Goal: Task Accomplishment & Management: Use online tool/utility

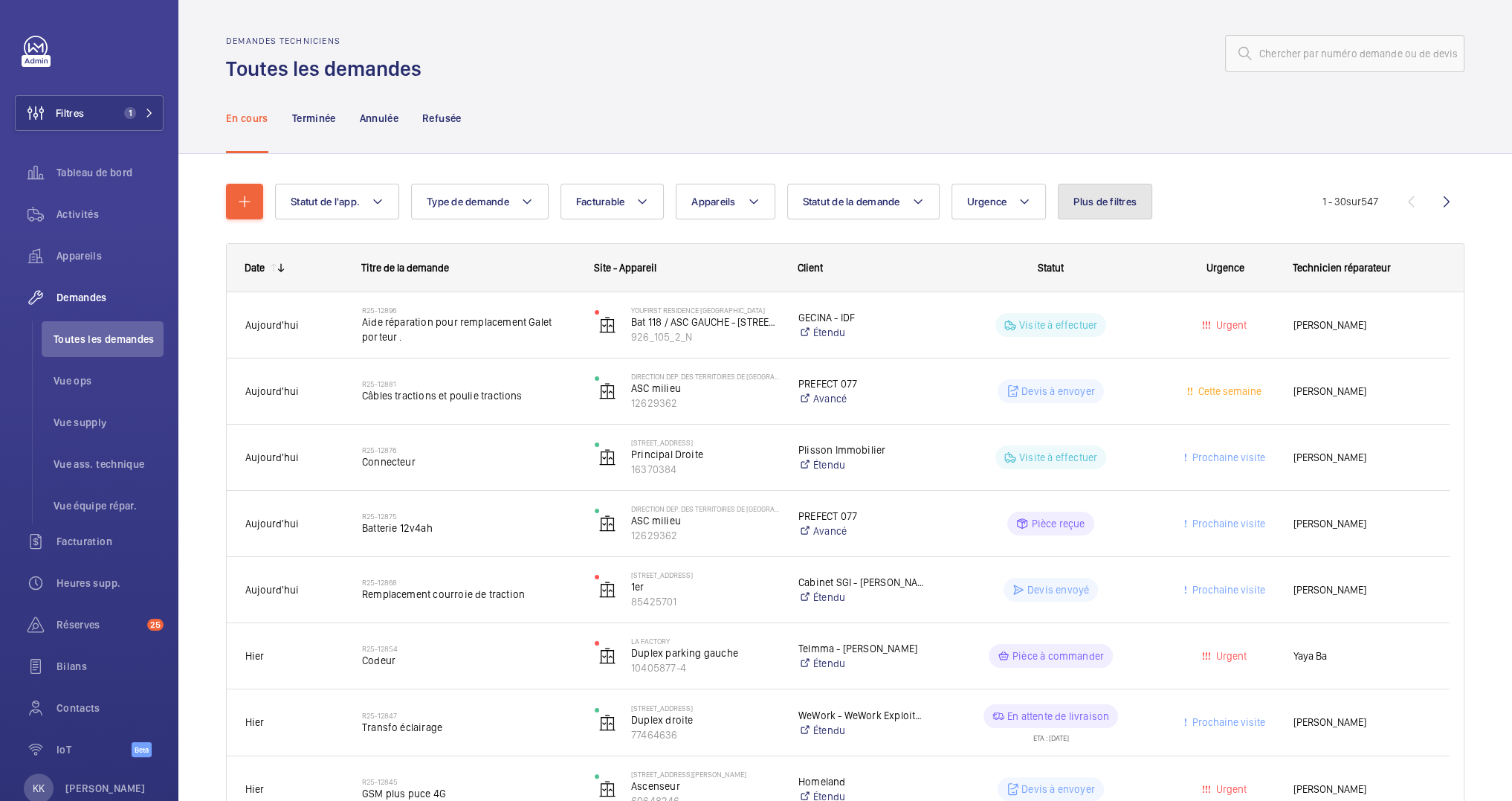
click at [1072, 217] on button "Plus de filtres" at bounding box center [1104, 201] width 94 height 35
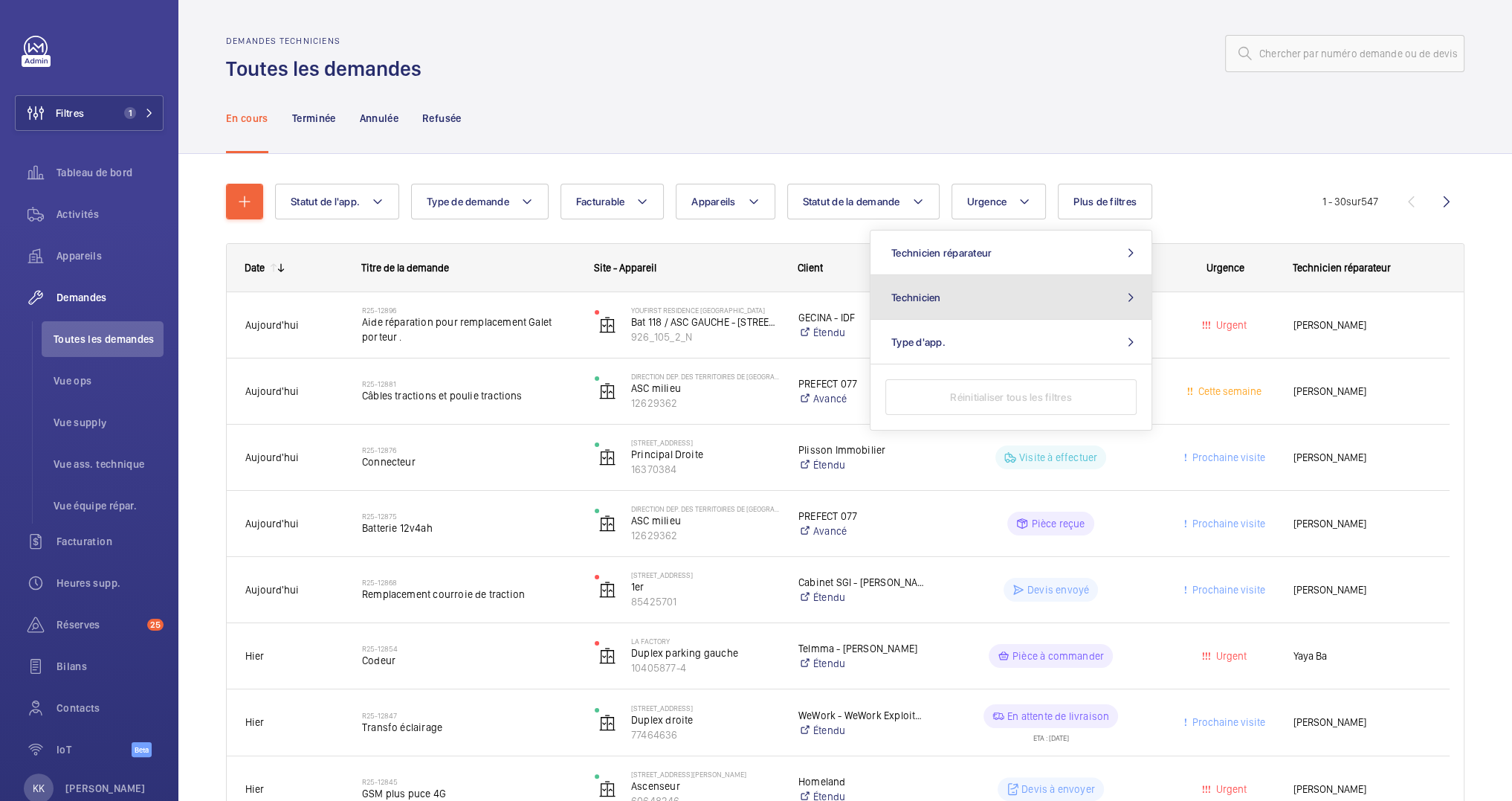
click at [1005, 284] on button "Technicien" at bounding box center [1011, 297] width 281 height 45
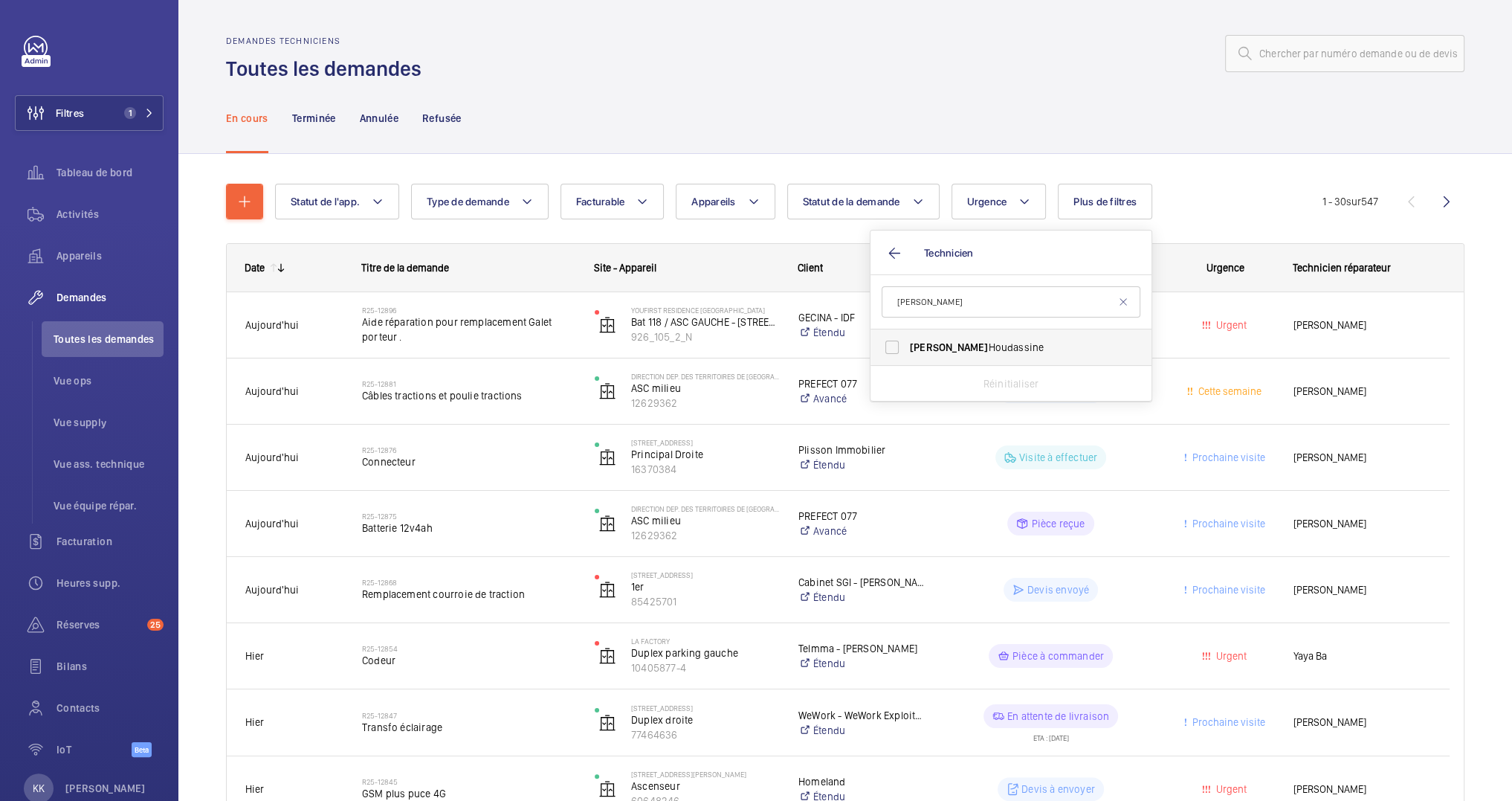
type input "jamal"
click at [1002, 340] on span "Jamal Houdassine" at bounding box center [1012, 347] width 204 height 15
click at [907, 340] on input "Jamal Houdassine" at bounding box center [892, 347] width 30 height 30
checkbox input "true"
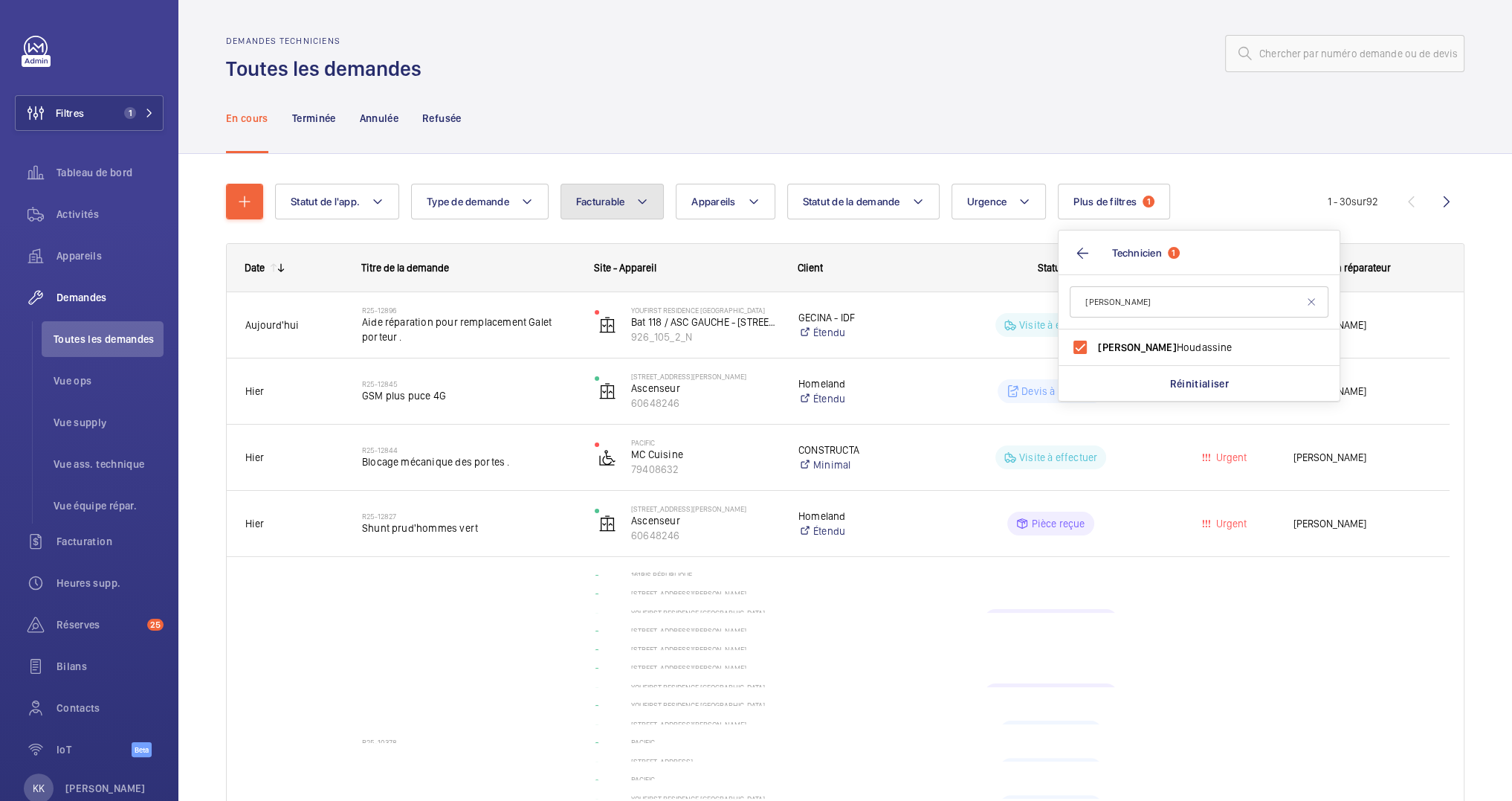
click at [601, 207] on button "Facturable" at bounding box center [612, 201] width 104 height 35
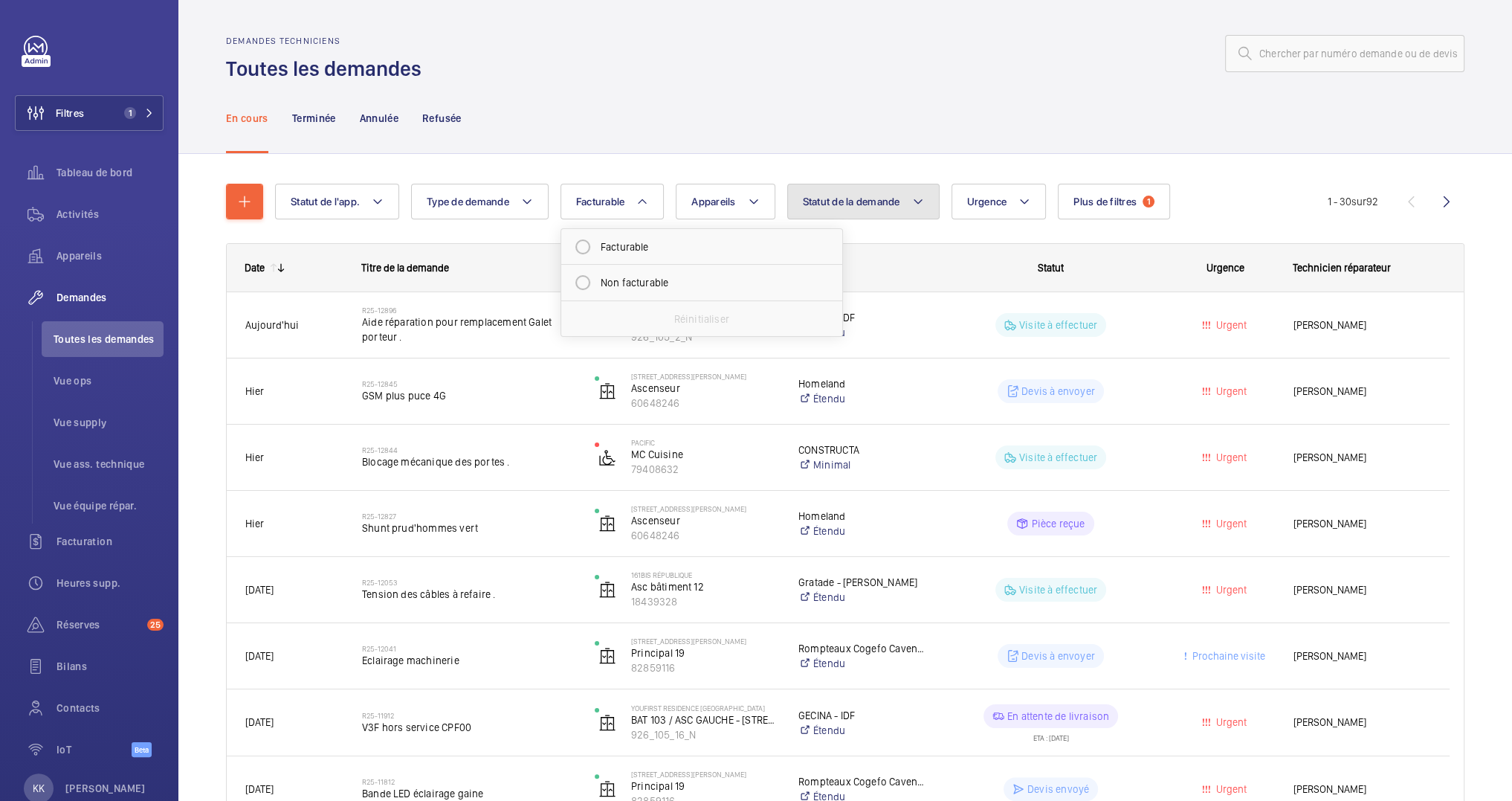
click at [836, 207] on span "Statut de la demande" at bounding box center [851, 201] width 98 height 11
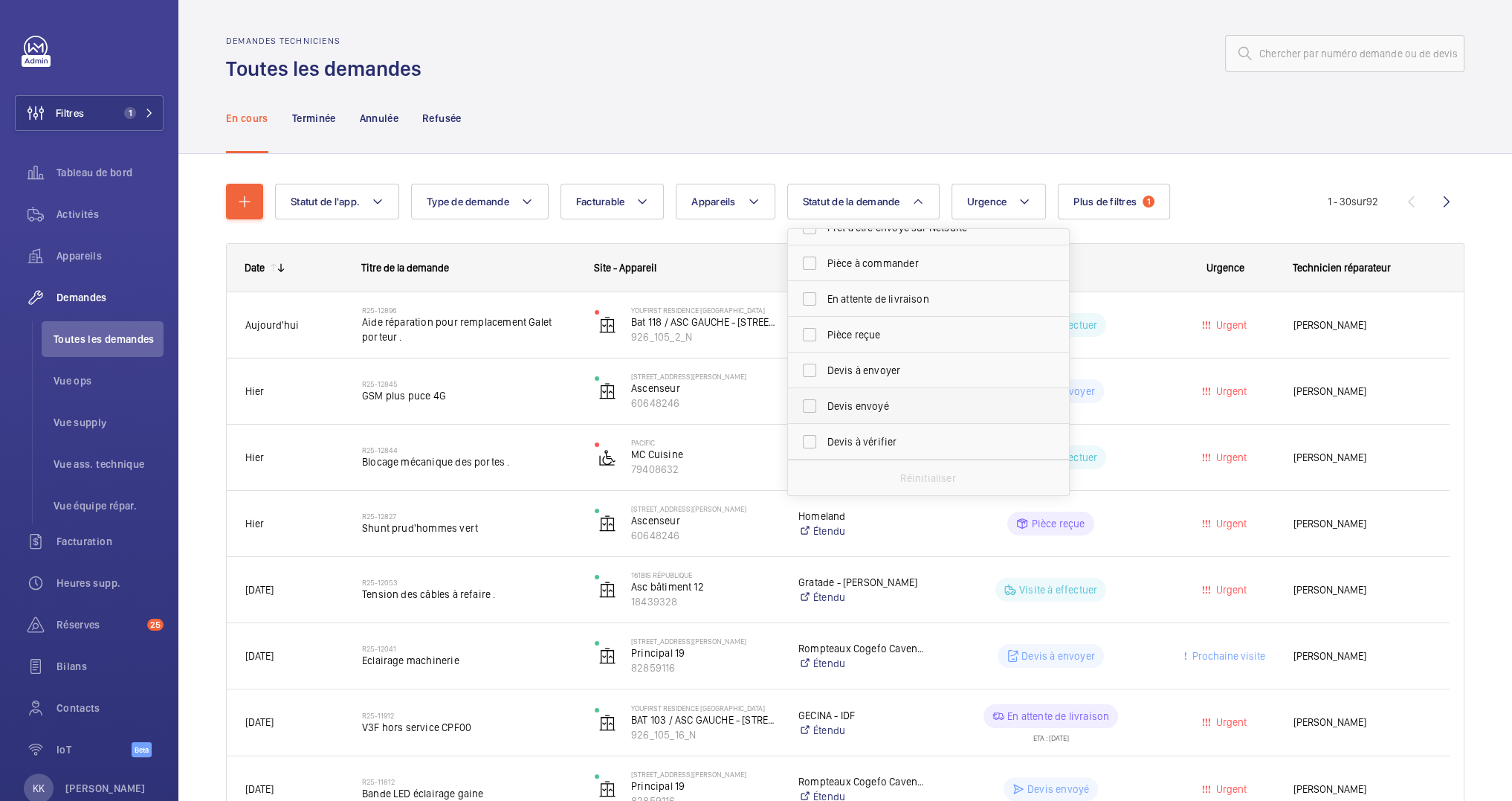
scroll to position [159, 0]
click at [872, 342] on span "Devis à envoyer" at bounding box center [930, 337] width 204 height 15
click at [825, 342] on input "Devis à envoyer" at bounding box center [810, 338] width 30 height 30
checkbox input "true"
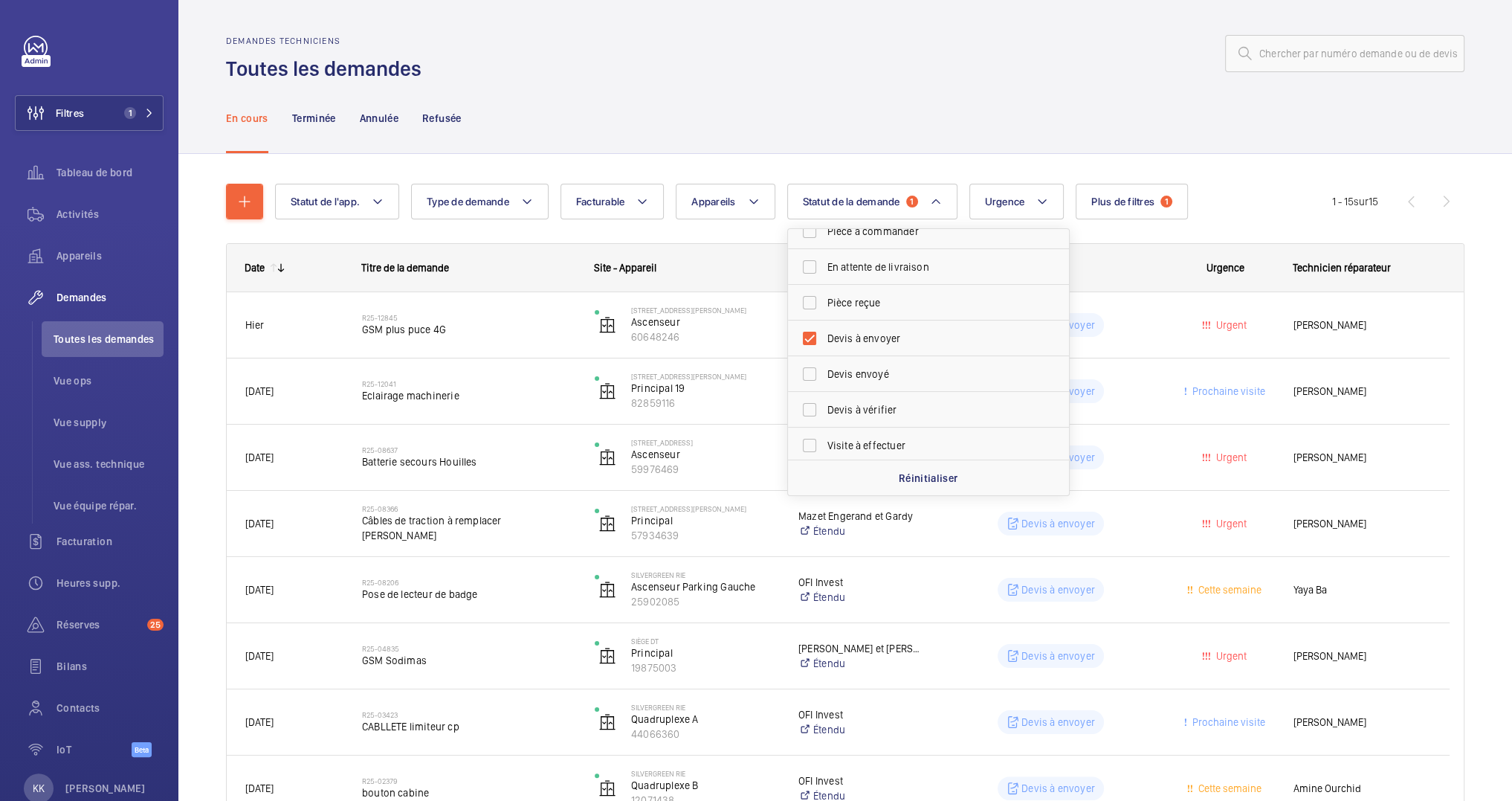
click at [840, 58] on div at bounding box center [946, 53] width 1034 height 35
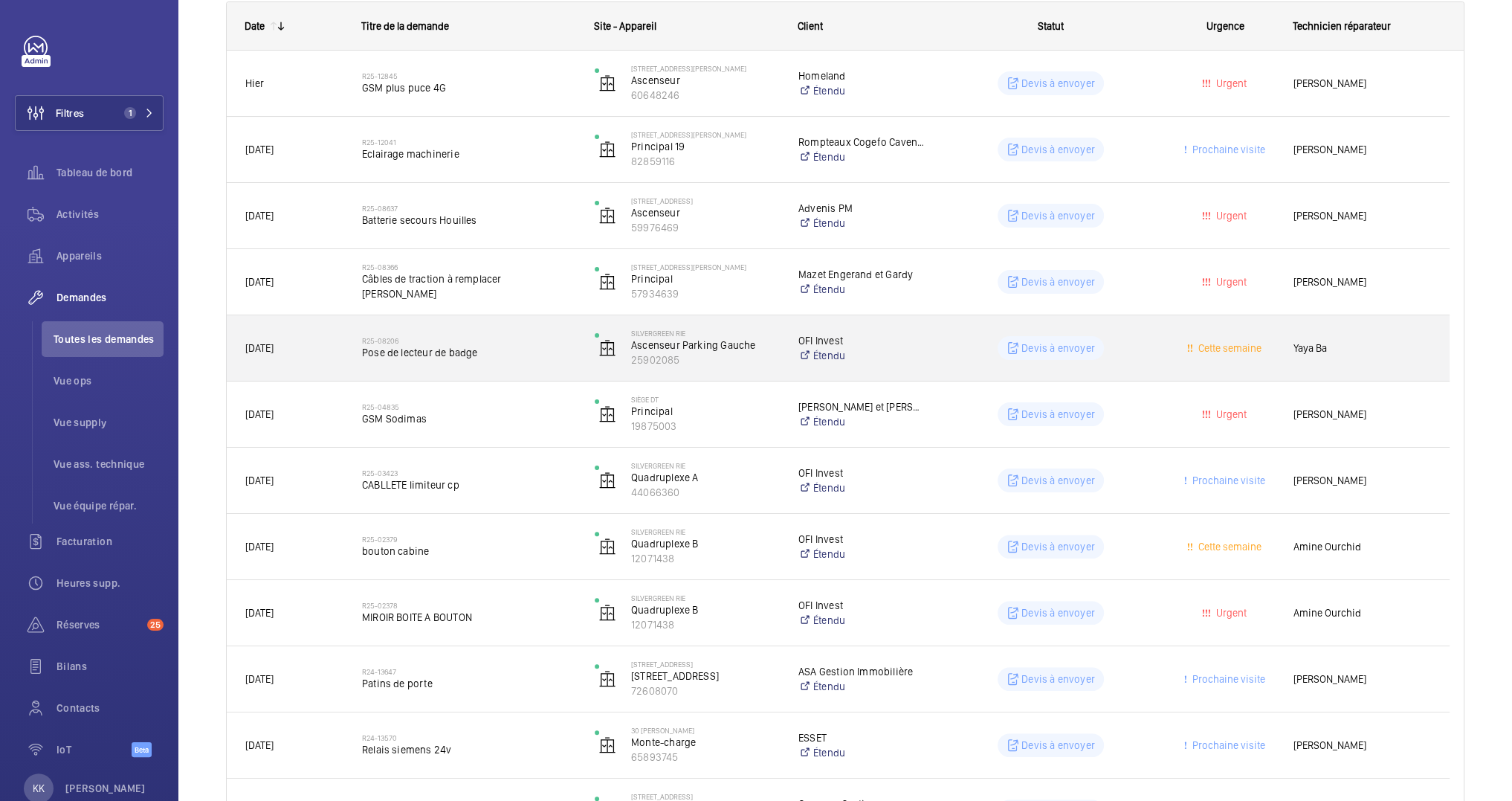
scroll to position [272, 0]
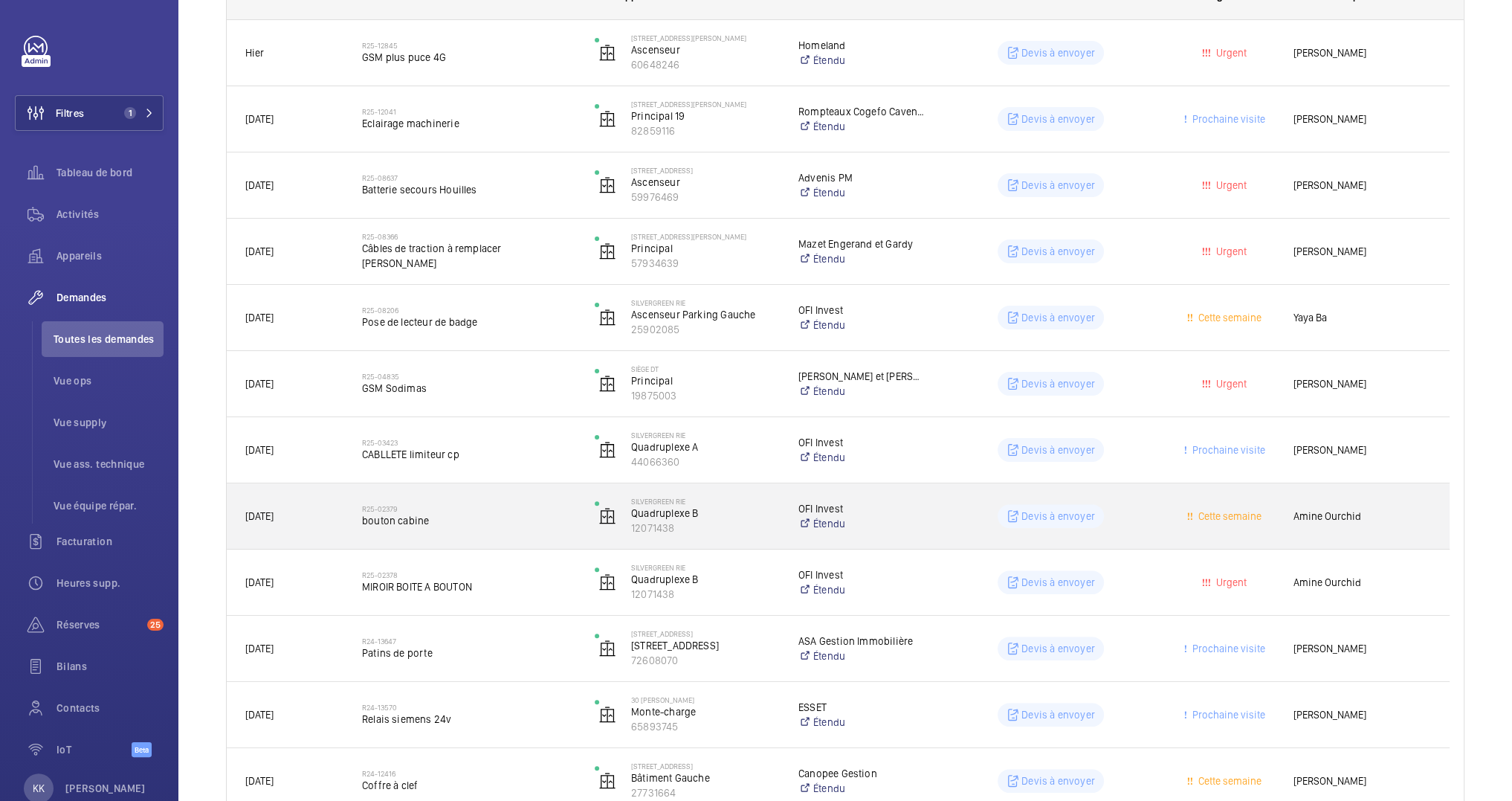
click at [500, 516] on span "bouton cabine" at bounding box center [469, 520] width 213 height 15
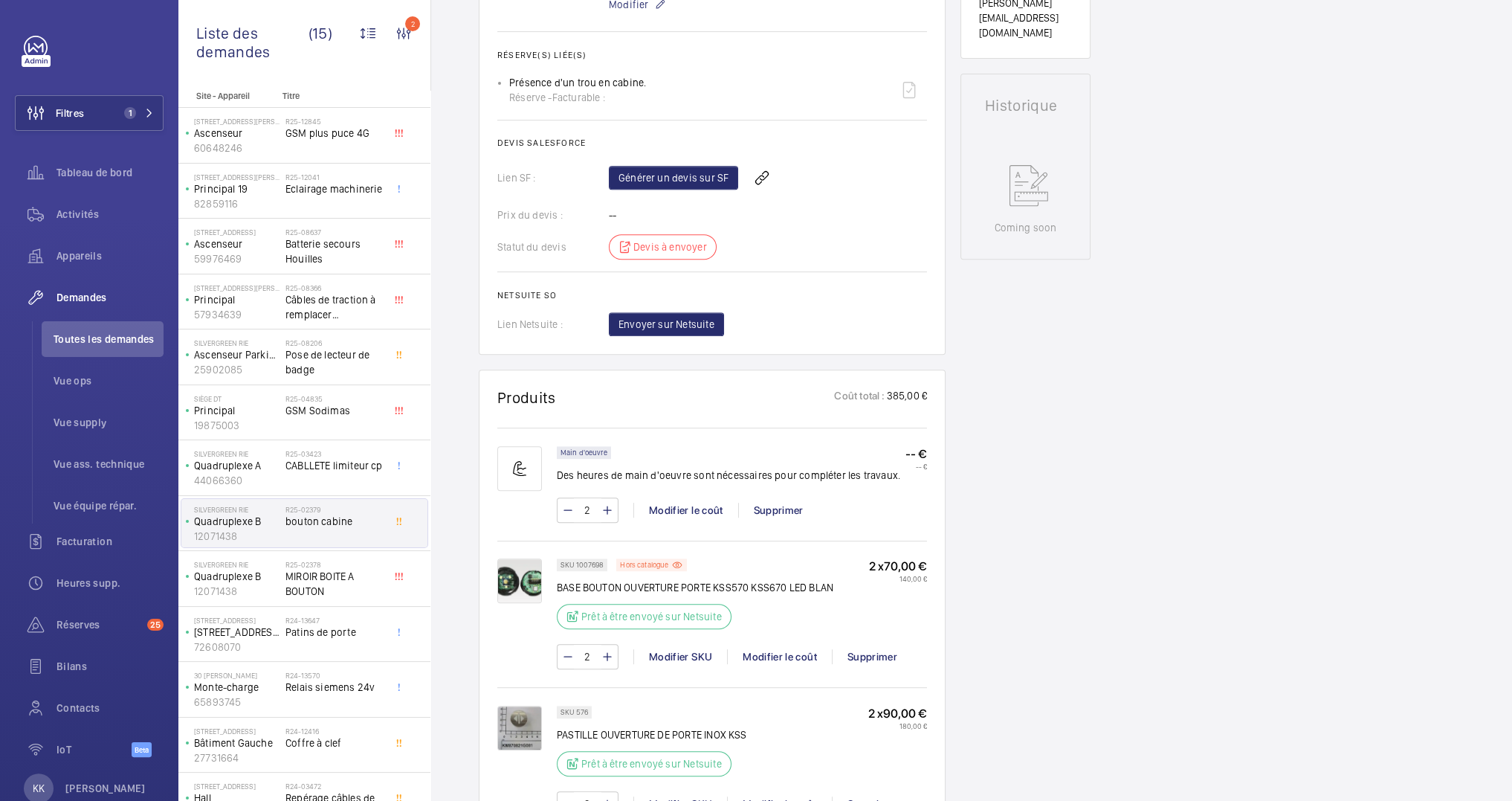
scroll to position [299, 0]
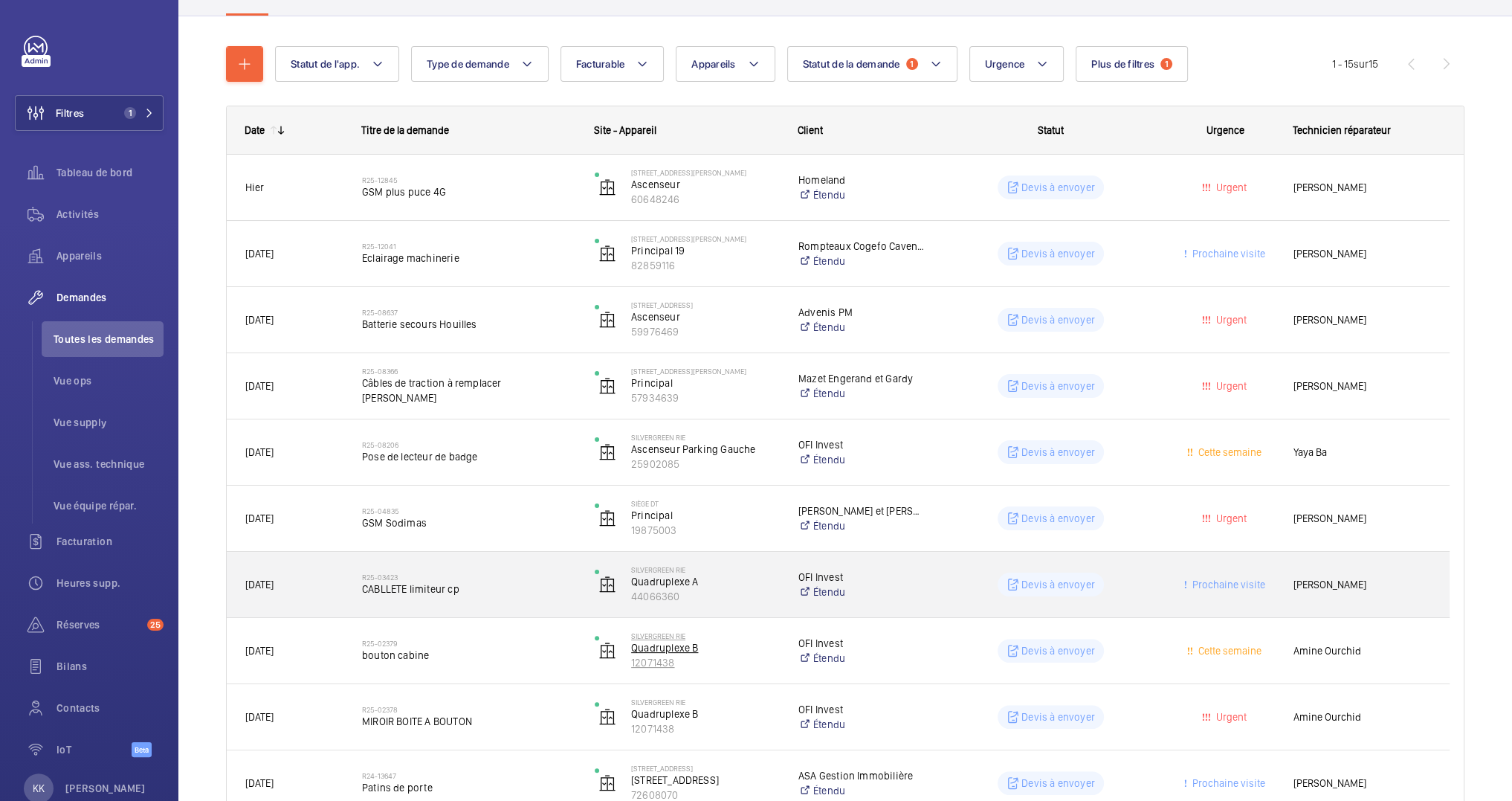
scroll to position [174, 0]
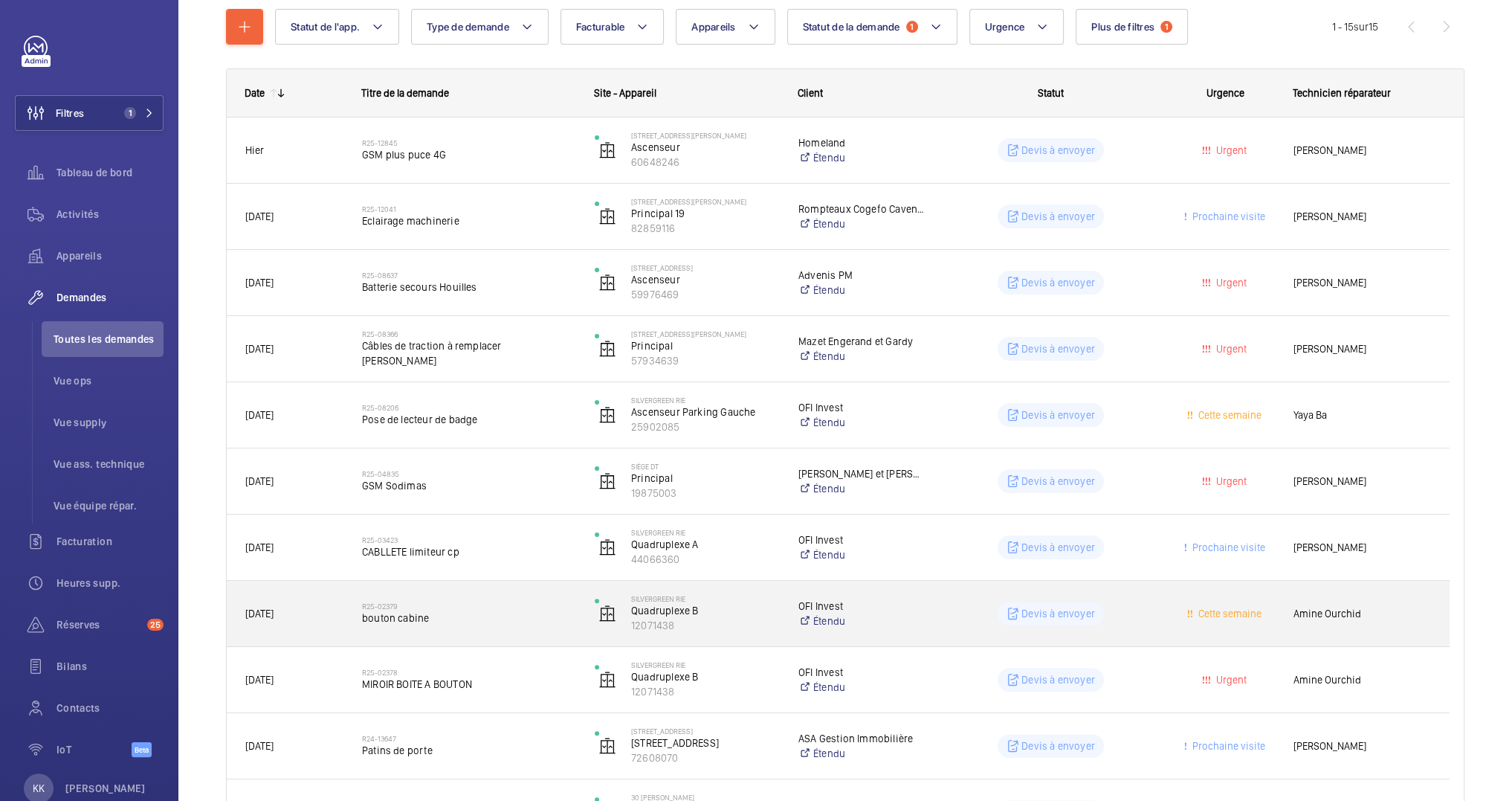
click at [491, 615] on span "bouton cabine" at bounding box center [469, 618] width 213 height 15
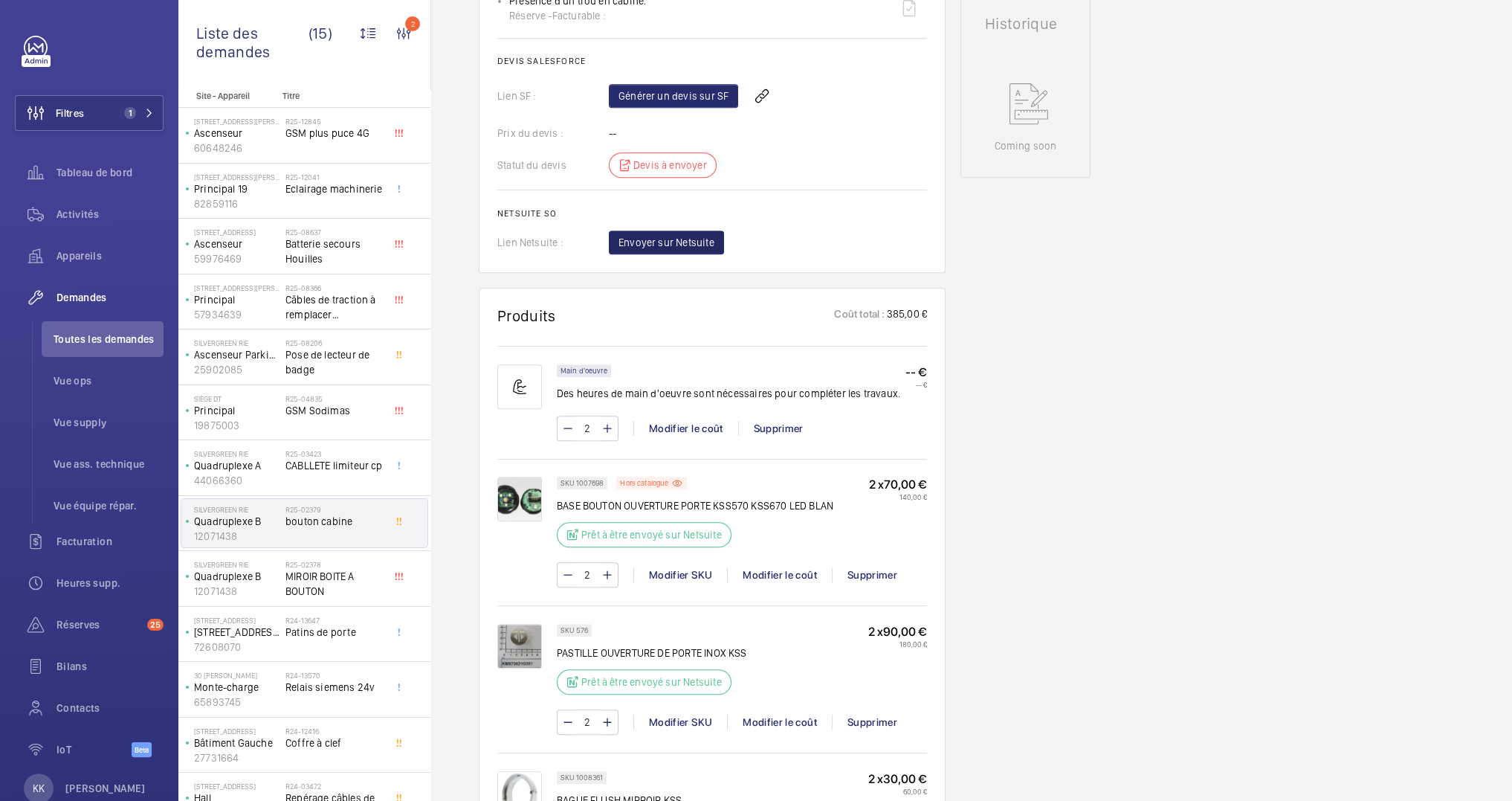
scroll to position [642, 0]
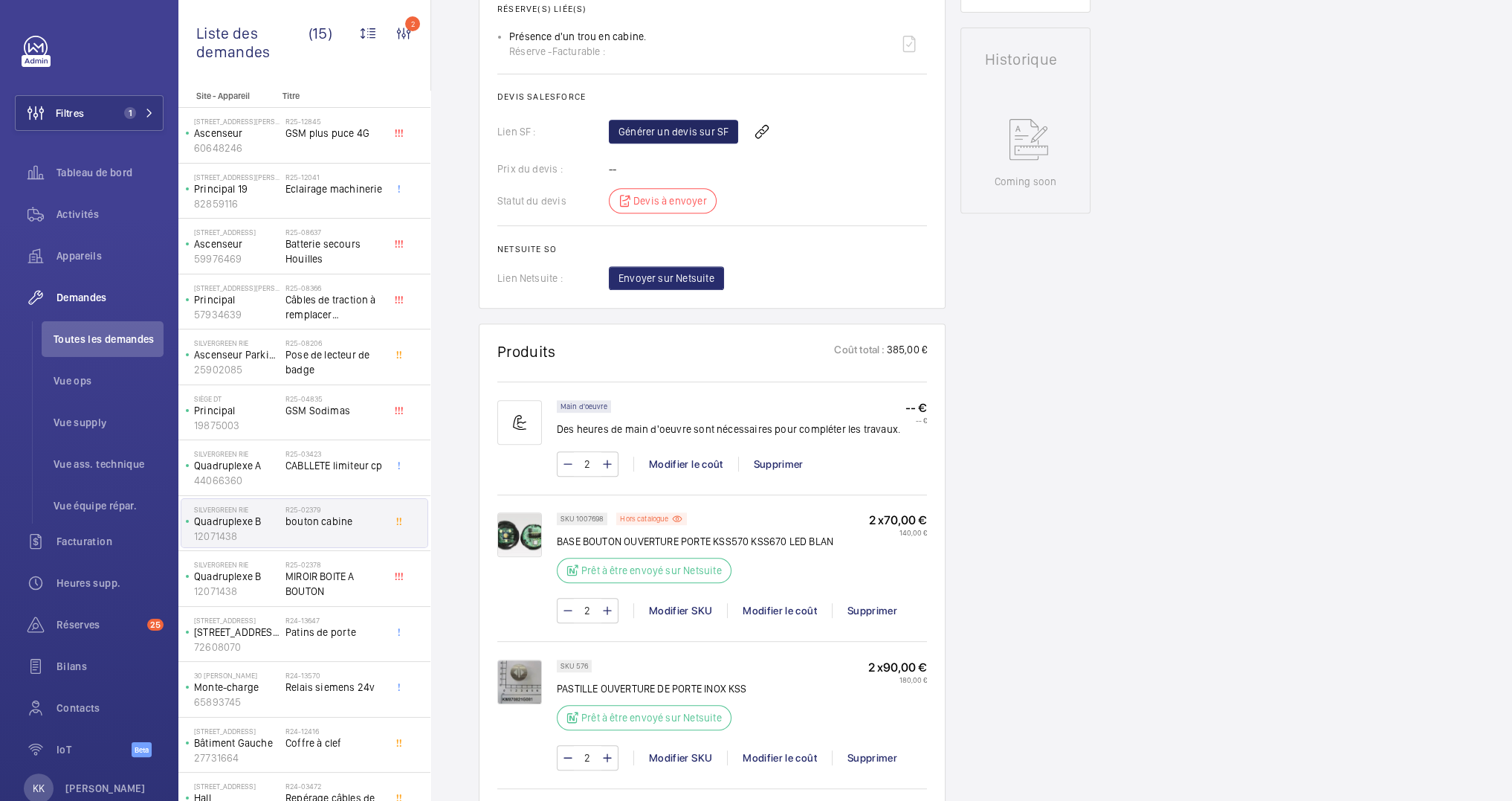
click at [674, 118] on div "Générer un devis sur SF" at bounding box center [767, 131] width 318 height 35
click at [672, 126] on link "Générer un devis sur SF" at bounding box center [673, 131] width 130 height 24
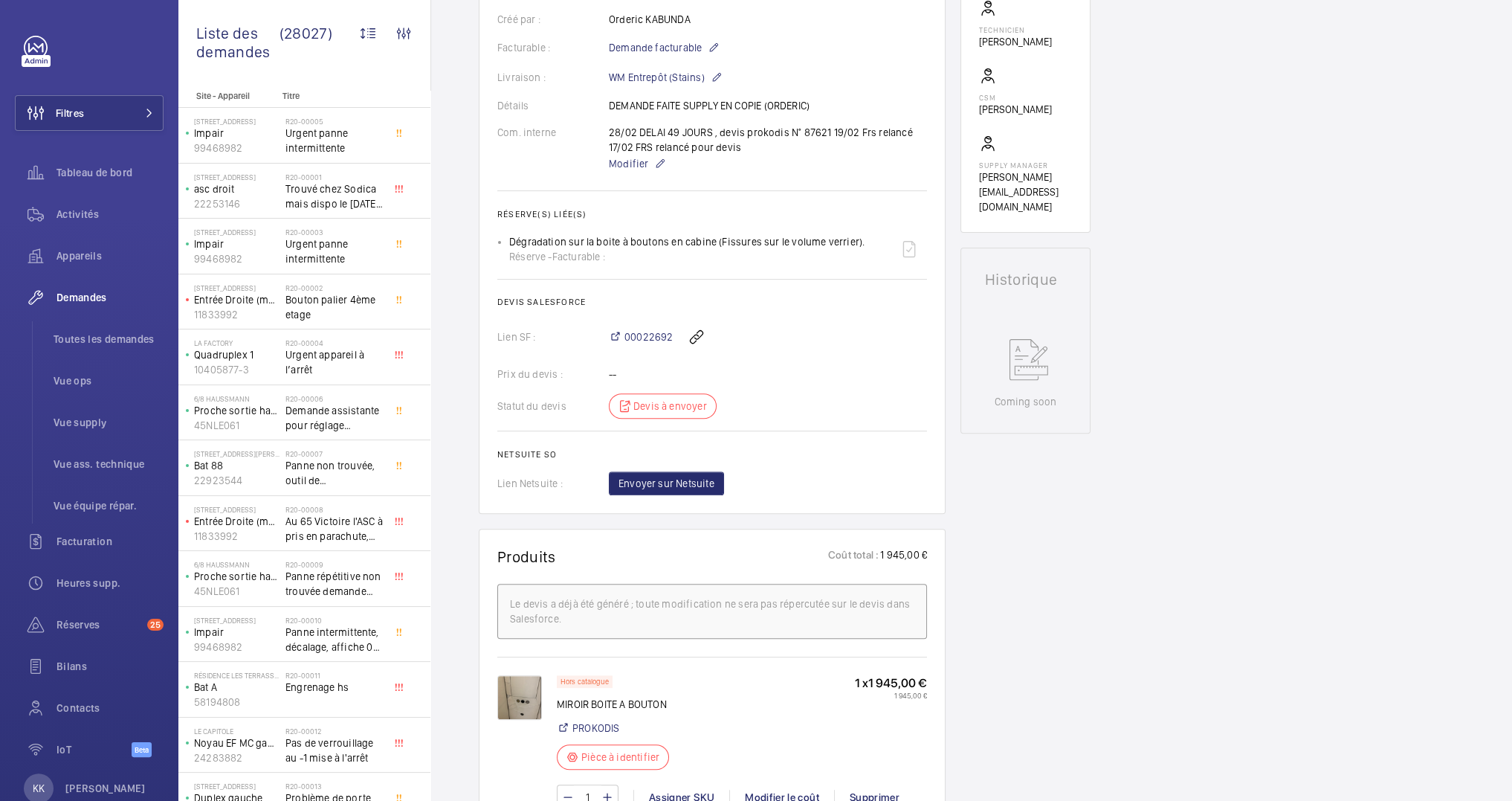
scroll to position [389, 0]
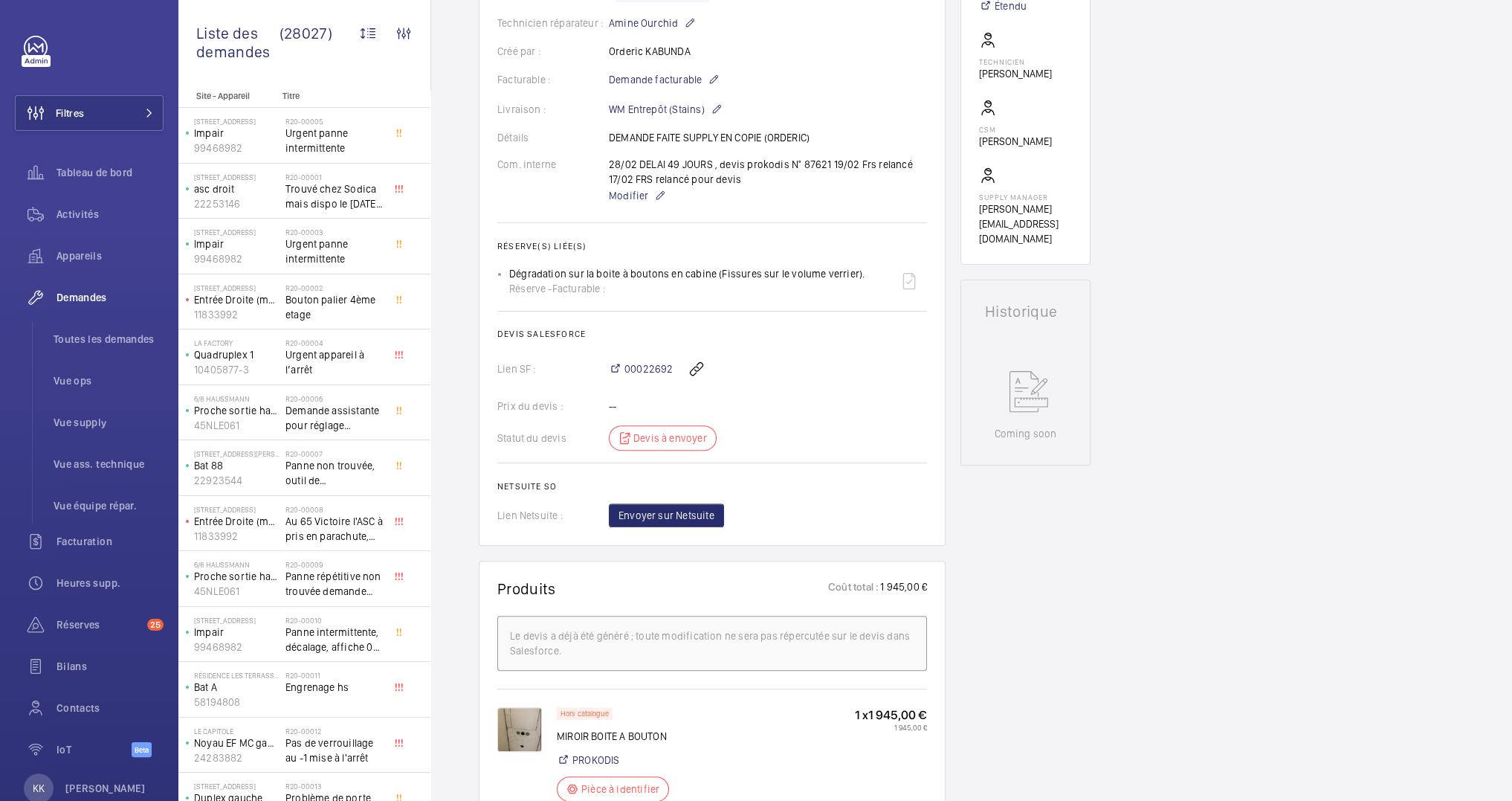
click at [521, 726] on img at bounding box center [519, 729] width 45 height 45
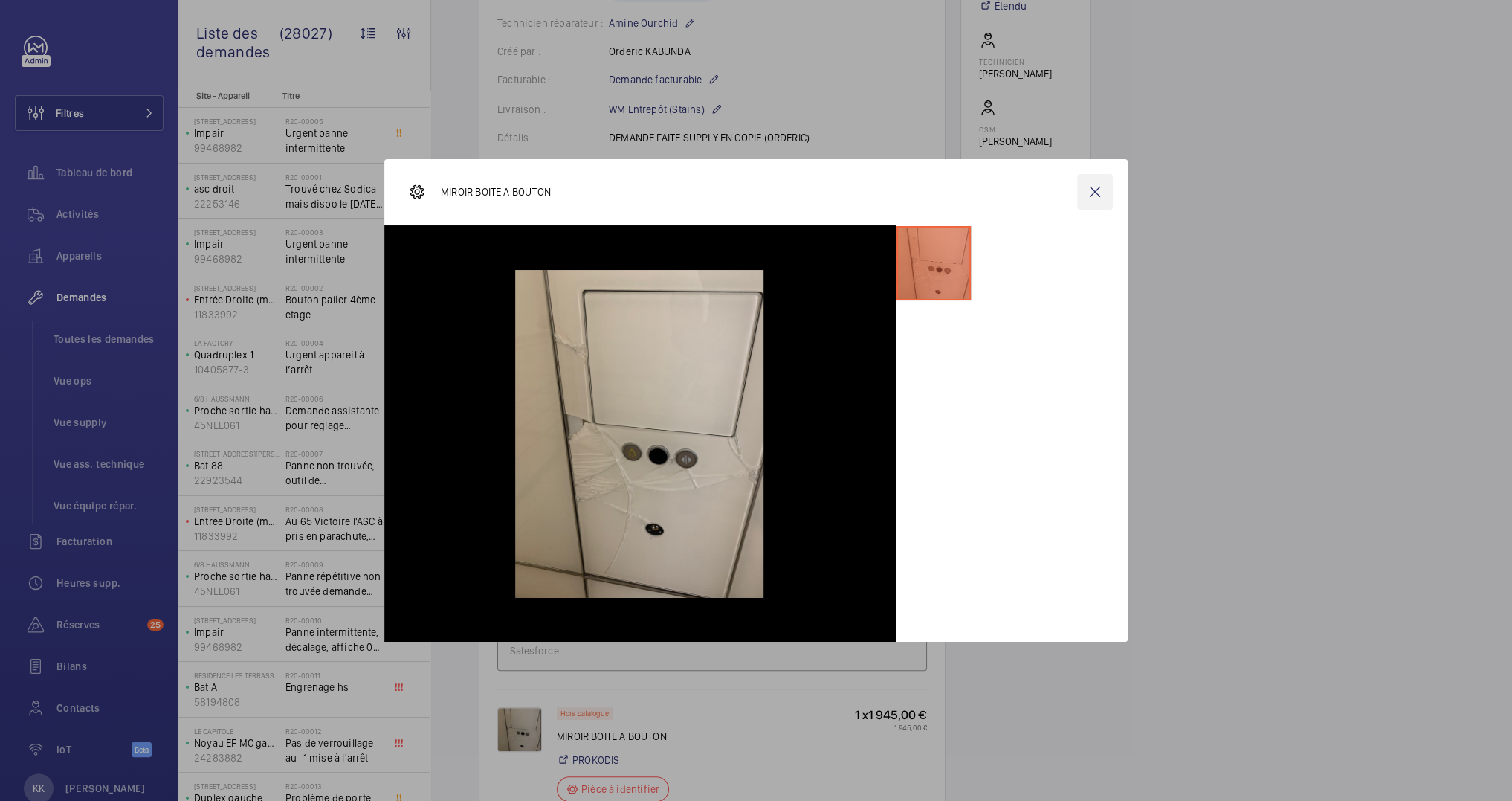
click at [1093, 194] on wm-front-icon-button at bounding box center [1094, 191] width 35 height 35
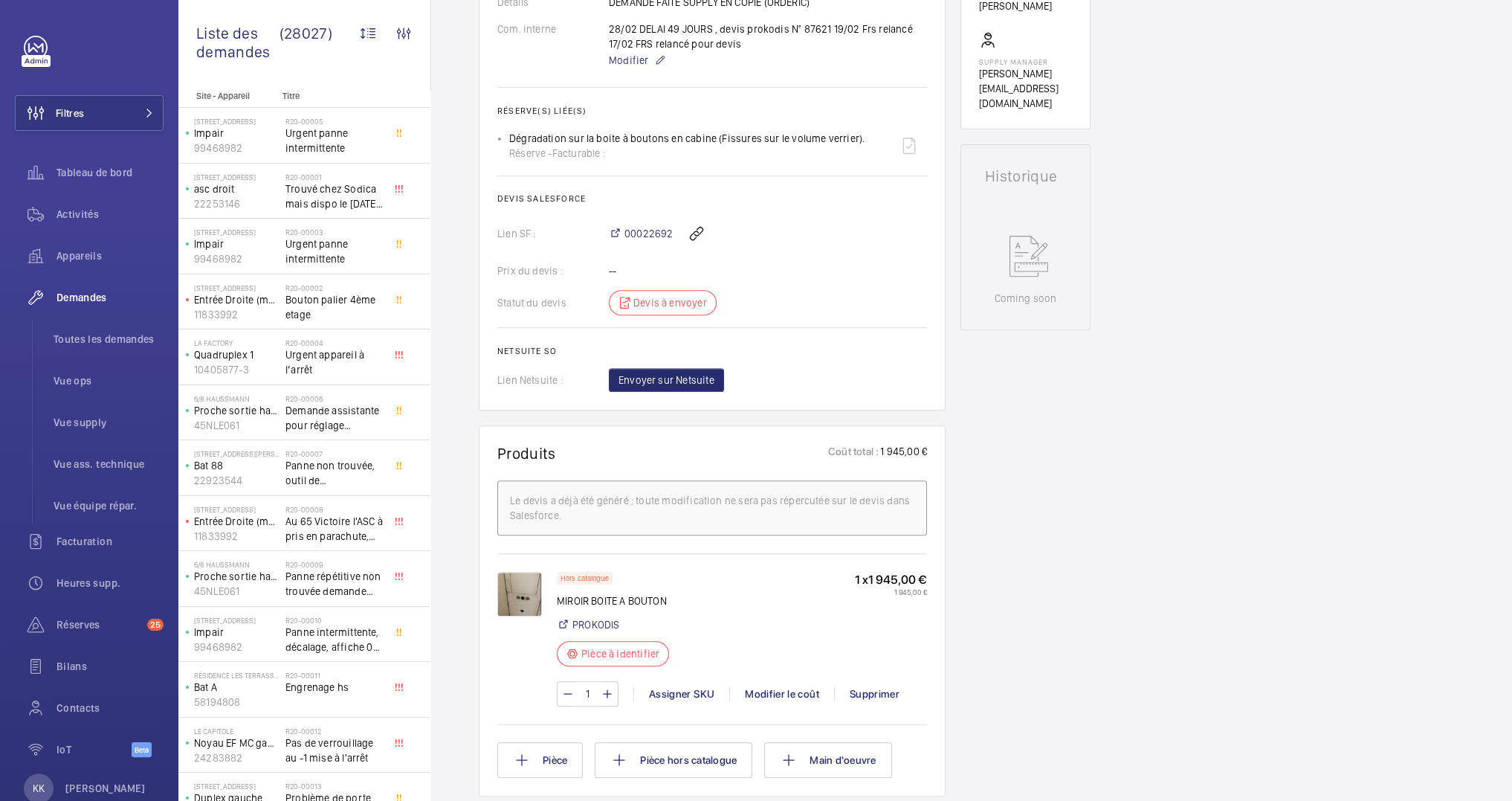
scroll to position [130, 0]
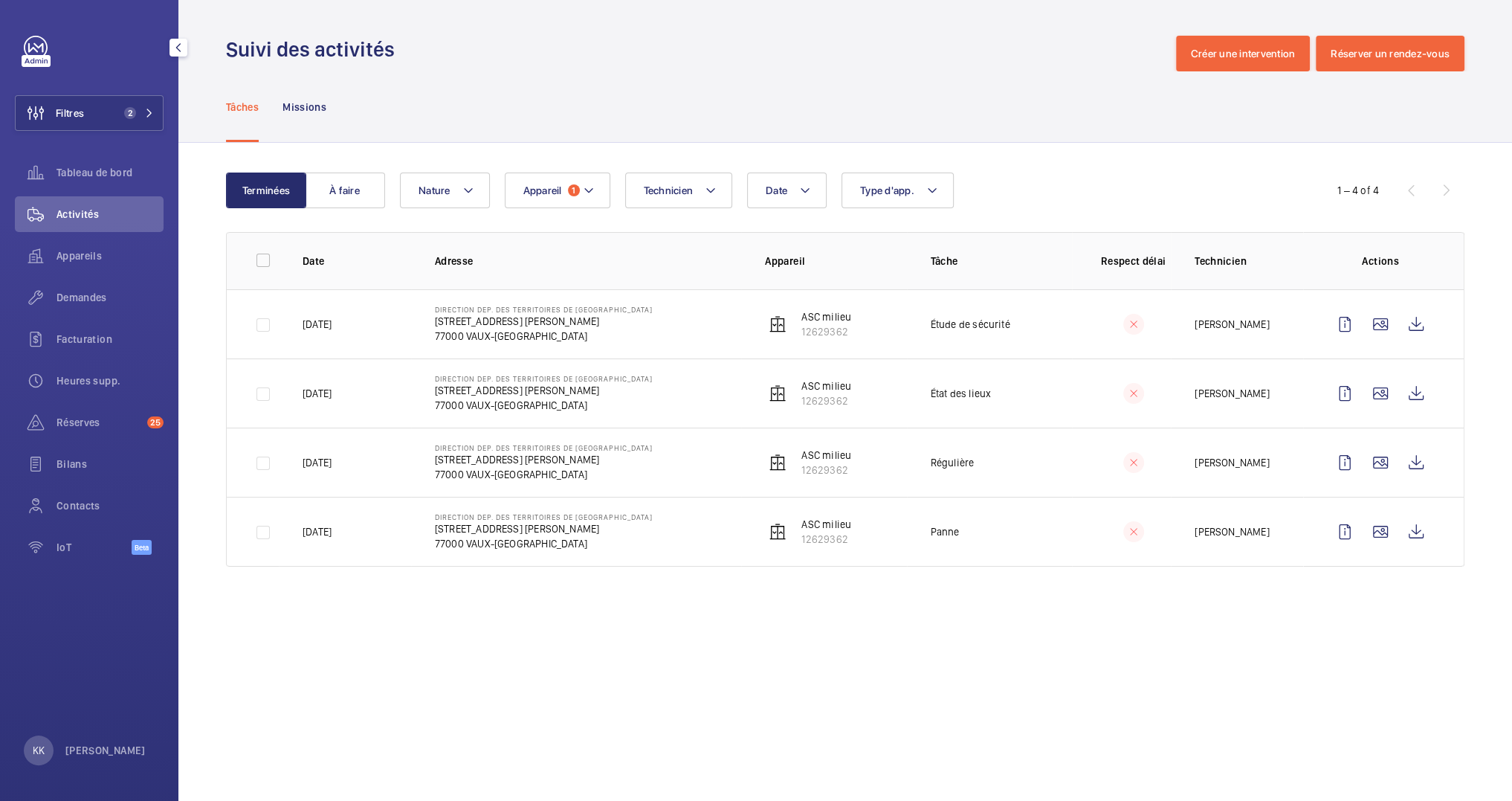
click at [88, 216] on span "Activités" at bounding box center [109, 214] width 107 height 15
click at [107, 130] on div "Filtres 2 Tableau de bord Activités Appareils Demandes Facturation Heures supp.…" at bounding box center [89, 302] width 149 height 535
click at [111, 115] on button "Filtres 2" at bounding box center [89, 113] width 149 height 35
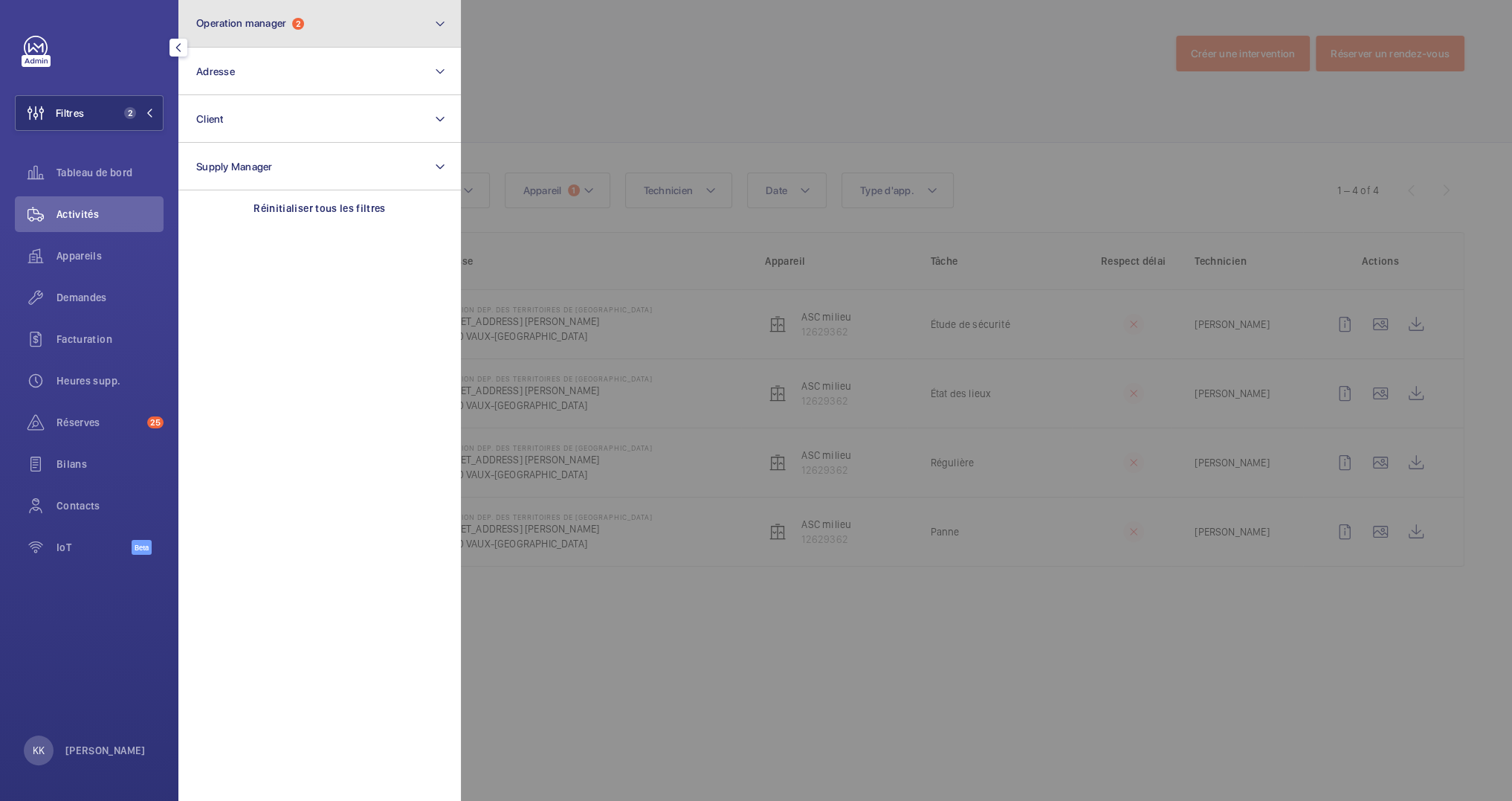
click at [244, 31] on button "Operation manager 2" at bounding box center [319, 24] width 283 height 48
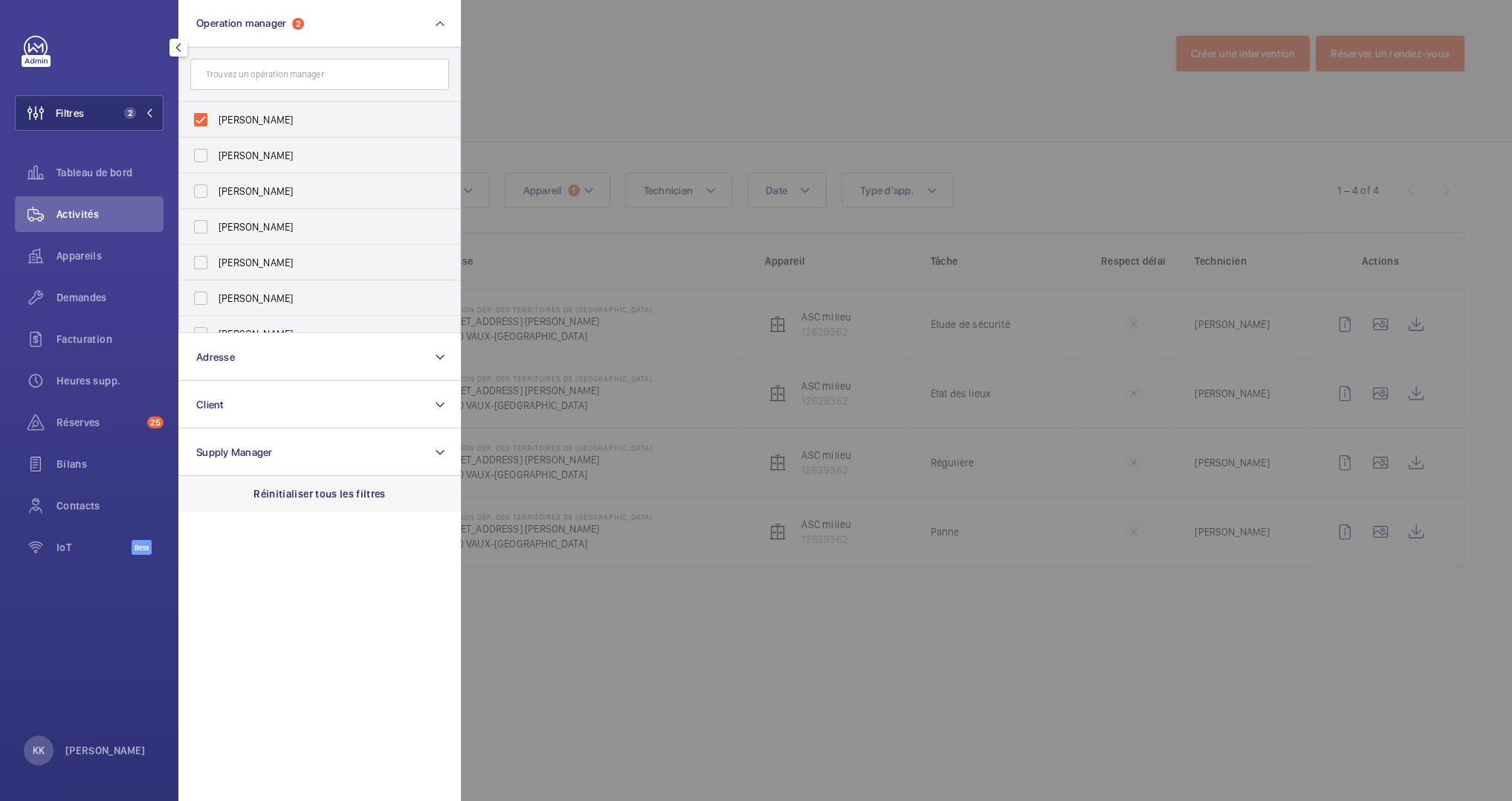
click at [315, 490] on p "Réinitialiser tous les filtres" at bounding box center [320, 493] width 132 height 15
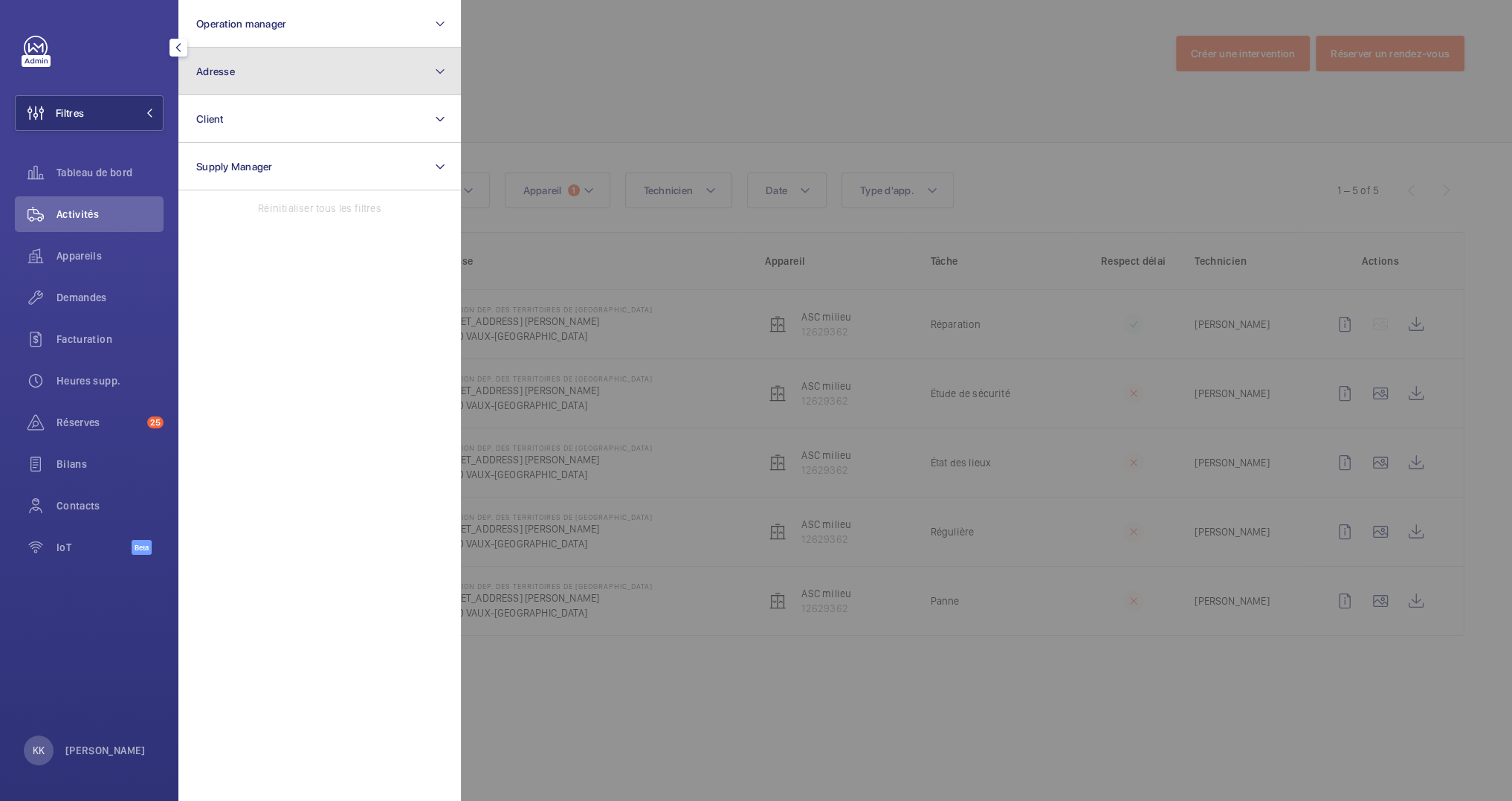
click at [278, 88] on button "Adresse" at bounding box center [319, 71] width 283 height 48
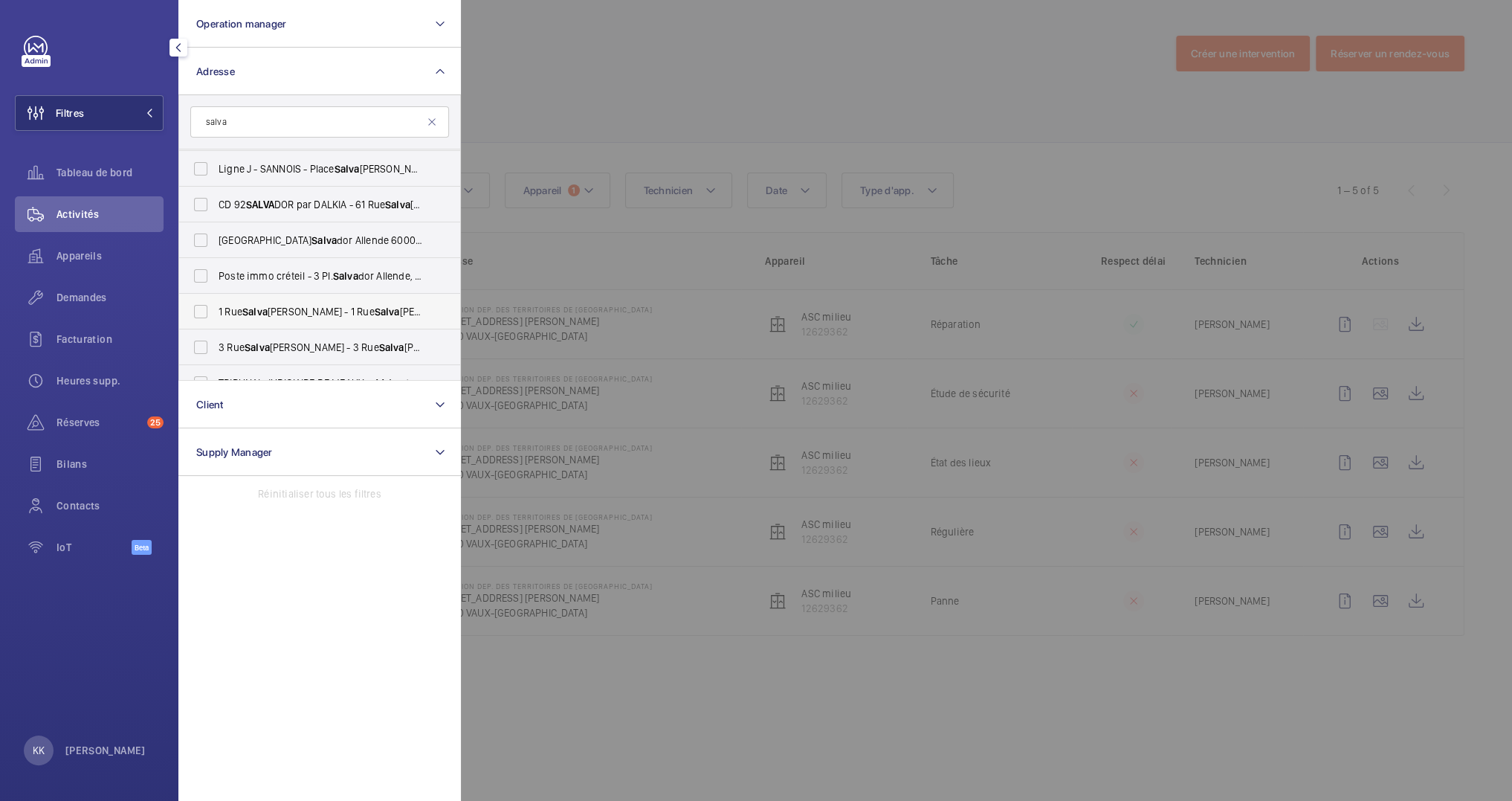
scroll to position [78, 0]
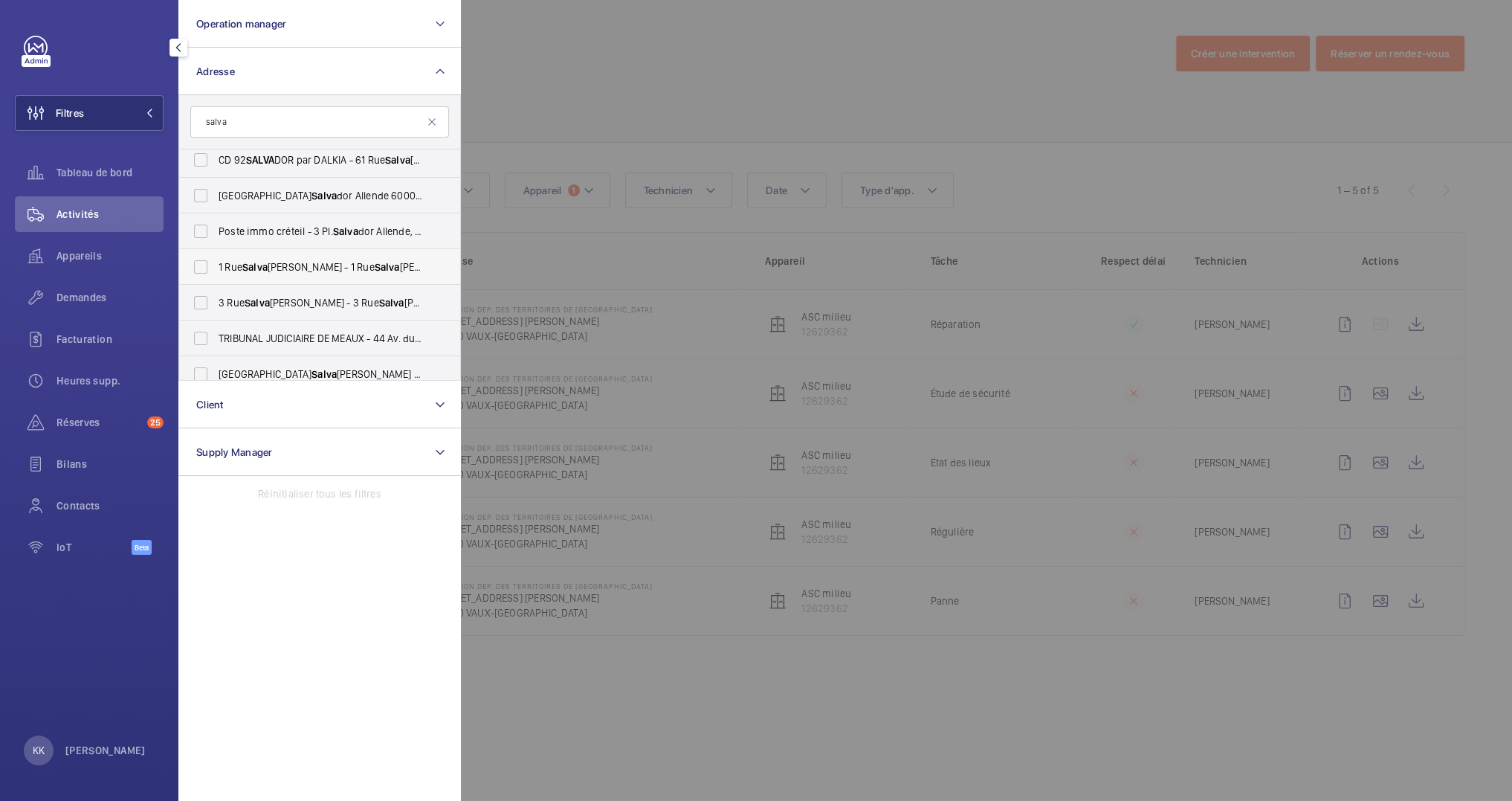
type input "salva"
click at [223, 273] on span "[STREET_ADDRESS] [PERSON_NAME] - [STREET_ADDRESS]" at bounding box center [321, 266] width 204 height 15
click at [216, 273] on input "[STREET_ADDRESS] [PERSON_NAME] - [STREET_ADDRESS]" at bounding box center [201, 267] width 30 height 30
checkbox input "true"
click at [531, 137] on div at bounding box center [1217, 400] width 1512 height 801
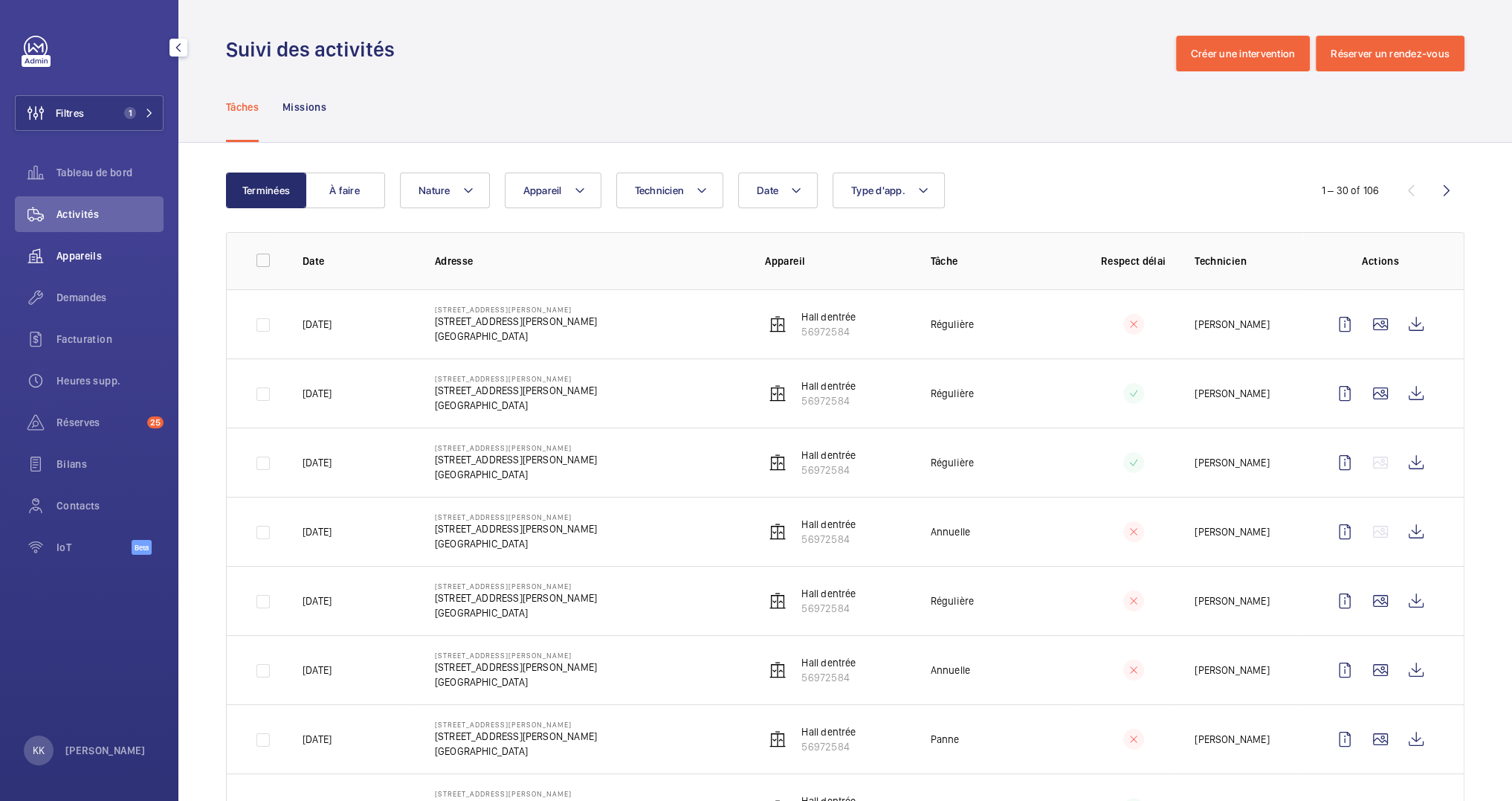
click at [89, 253] on span "Appareils" at bounding box center [109, 256] width 107 height 15
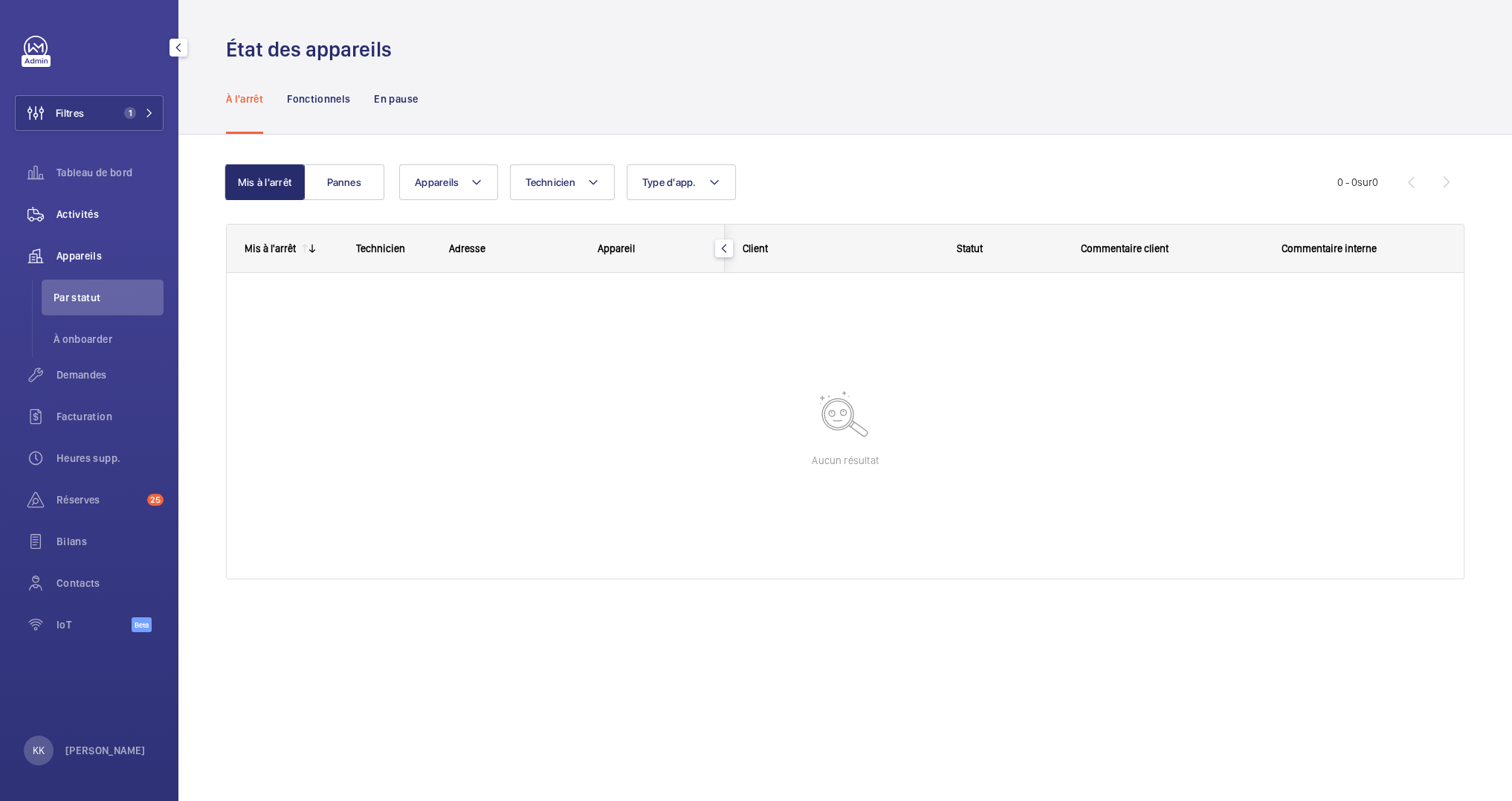
click at [67, 223] on div "Activités" at bounding box center [89, 214] width 149 height 35
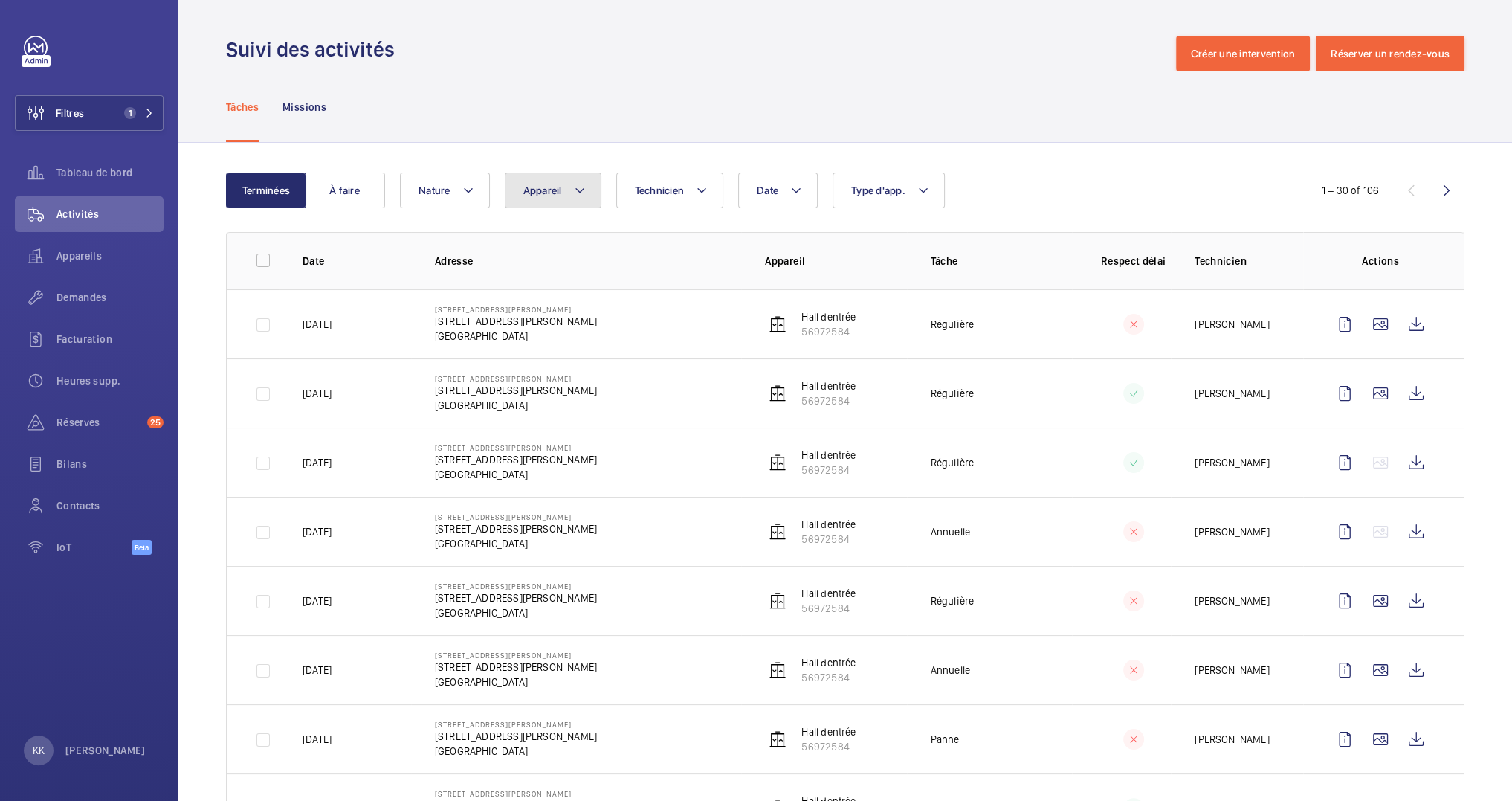
click at [583, 189] on mat-icon at bounding box center [579, 190] width 11 height 18
type input "501437262"
click at [532, 254] on input "501437262" at bounding box center [646, 246] width 259 height 31
click at [532, 236] on input "501437262" at bounding box center [646, 246] width 259 height 31
click at [586, 249] on input "501437262" at bounding box center [646, 246] width 259 height 31
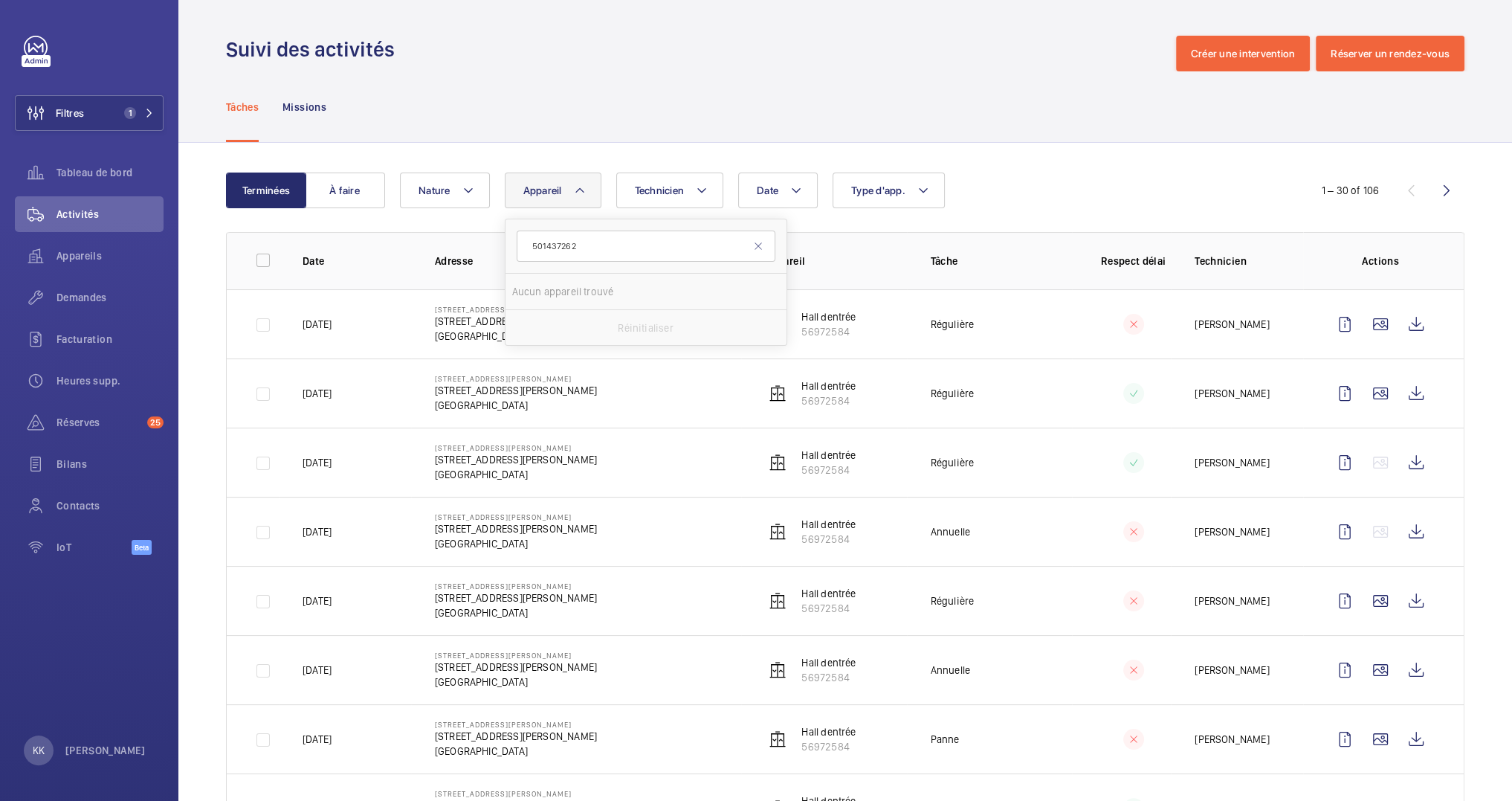
drag, startPoint x: 586, startPoint y: 249, endPoint x: 472, endPoint y: 249, distance: 114.0
click at [112, 141] on div "Filtres 1 Tableau de bord Activités Appareils Demandes Facturation Heures supp.…" at bounding box center [89, 302] width 149 height 535
click at [112, 116] on button "Filtres 1" at bounding box center [89, 113] width 149 height 35
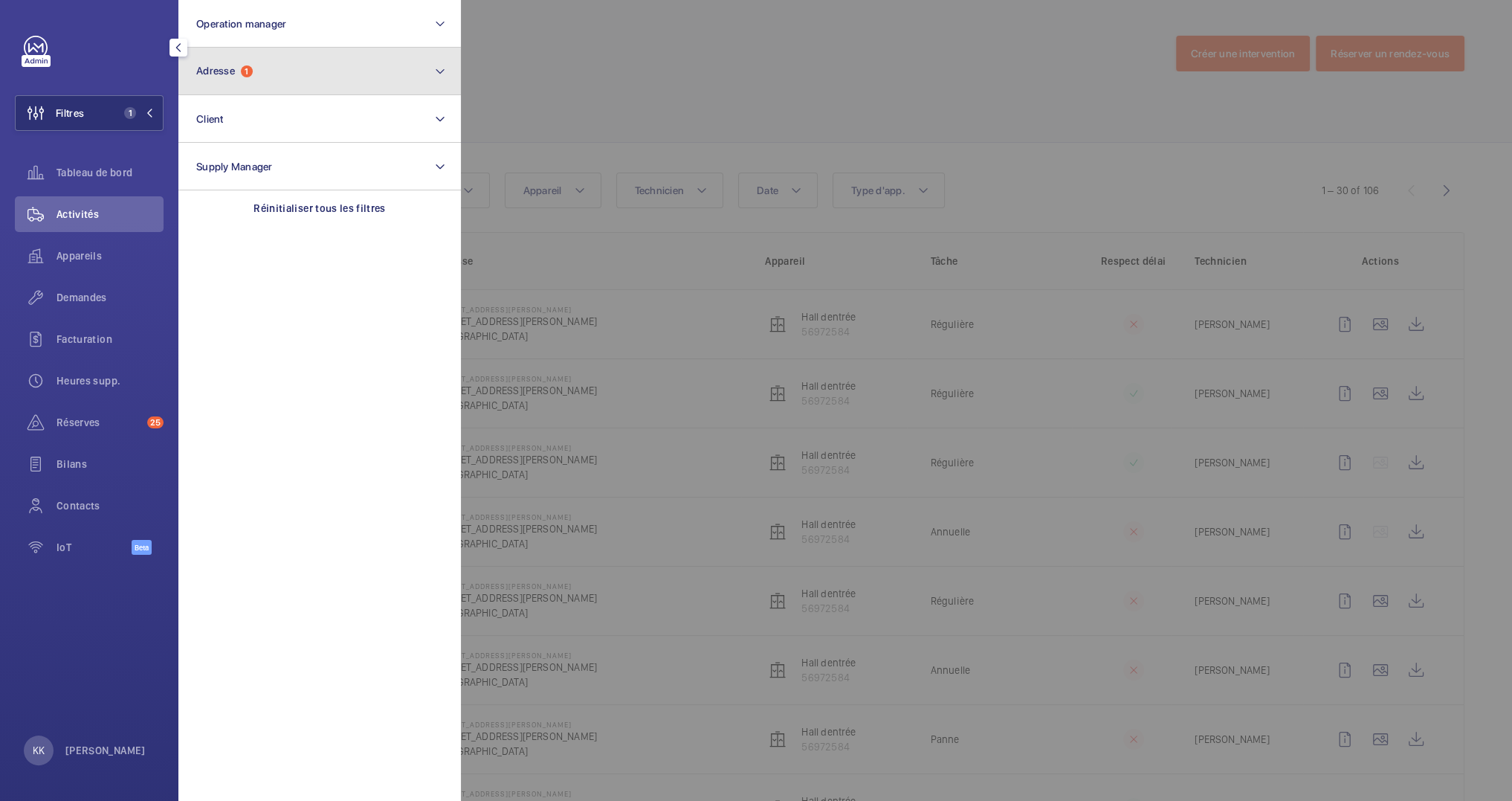
click at [217, 88] on button "Adresse 1" at bounding box center [319, 71] width 283 height 48
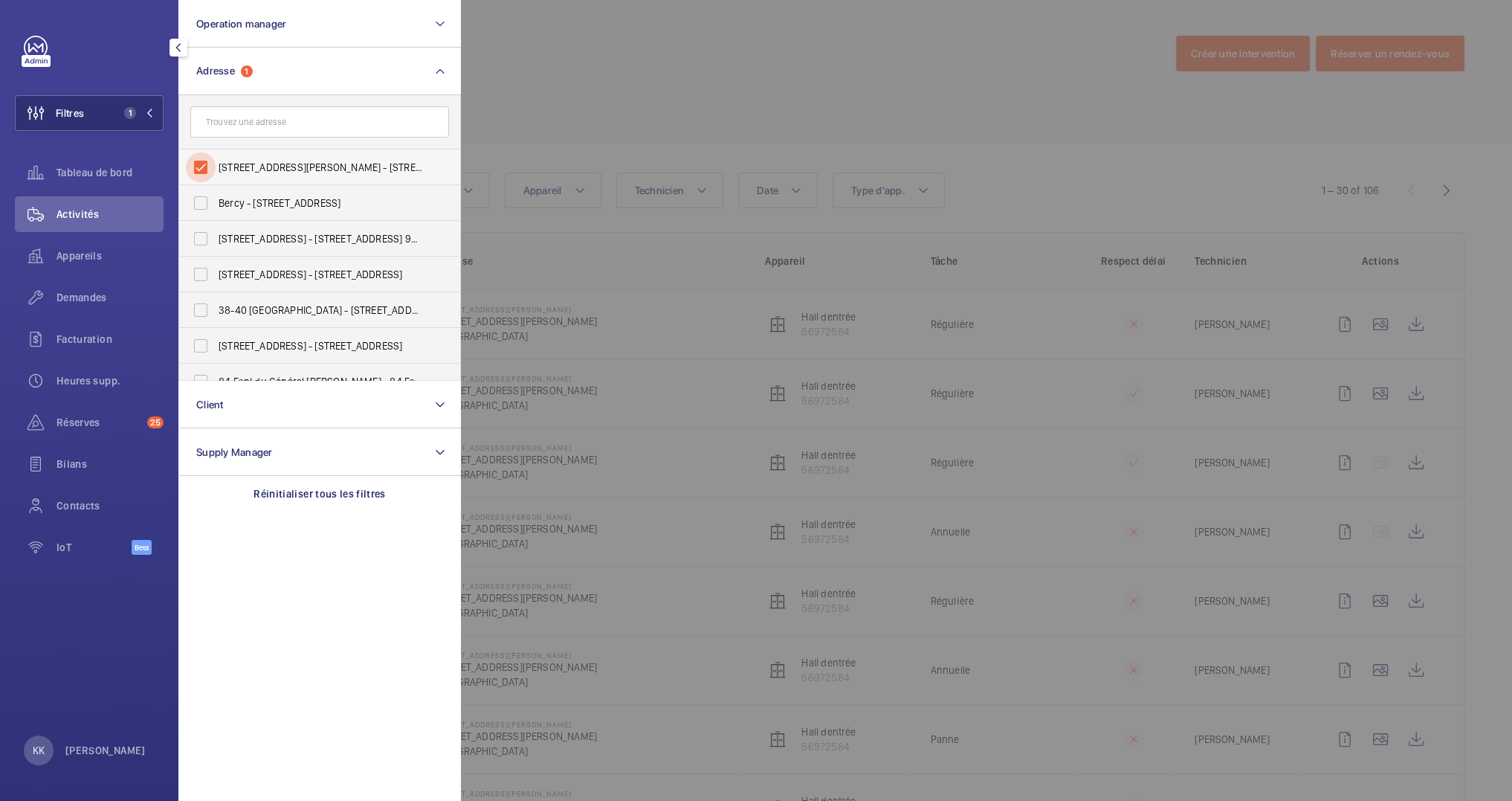
click at [198, 165] on input "[STREET_ADDRESS][PERSON_NAME] - [STREET_ADDRESS][PERSON_NAME]" at bounding box center [201, 167] width 30 height 30
checkbox input "false"
click at [247, 125] on input "text" at bounding box center [320, 122] width 259 height 31
paste input "8 ALLEE A.CESAIRE 78190 TRAPPES,"
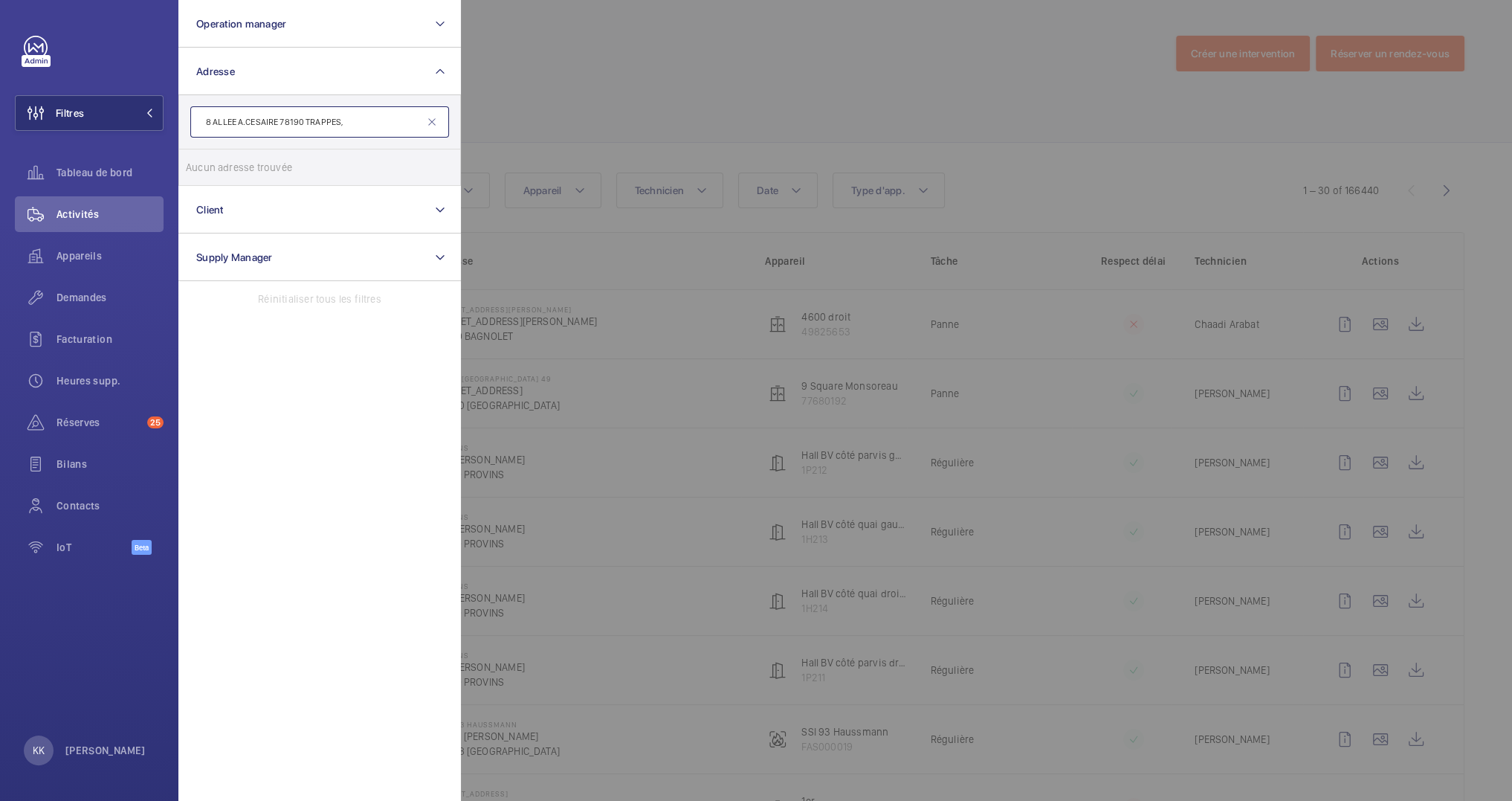
type input "8 ALLEE A.CESAIRE 78190 TRAPPES,"
drag, startPoint x: 399, startPoint y: 125, endPoint x: 67, endPoint y: 125, distance: 332.0
click at [67, 125] on wm-front-sidebar-menu-filter "Filtres Operation manager Adresse [STREET_ADDRESS], Aucun adresse trouvée Réini…" at bounding box center [89, 113] width 149 height 35
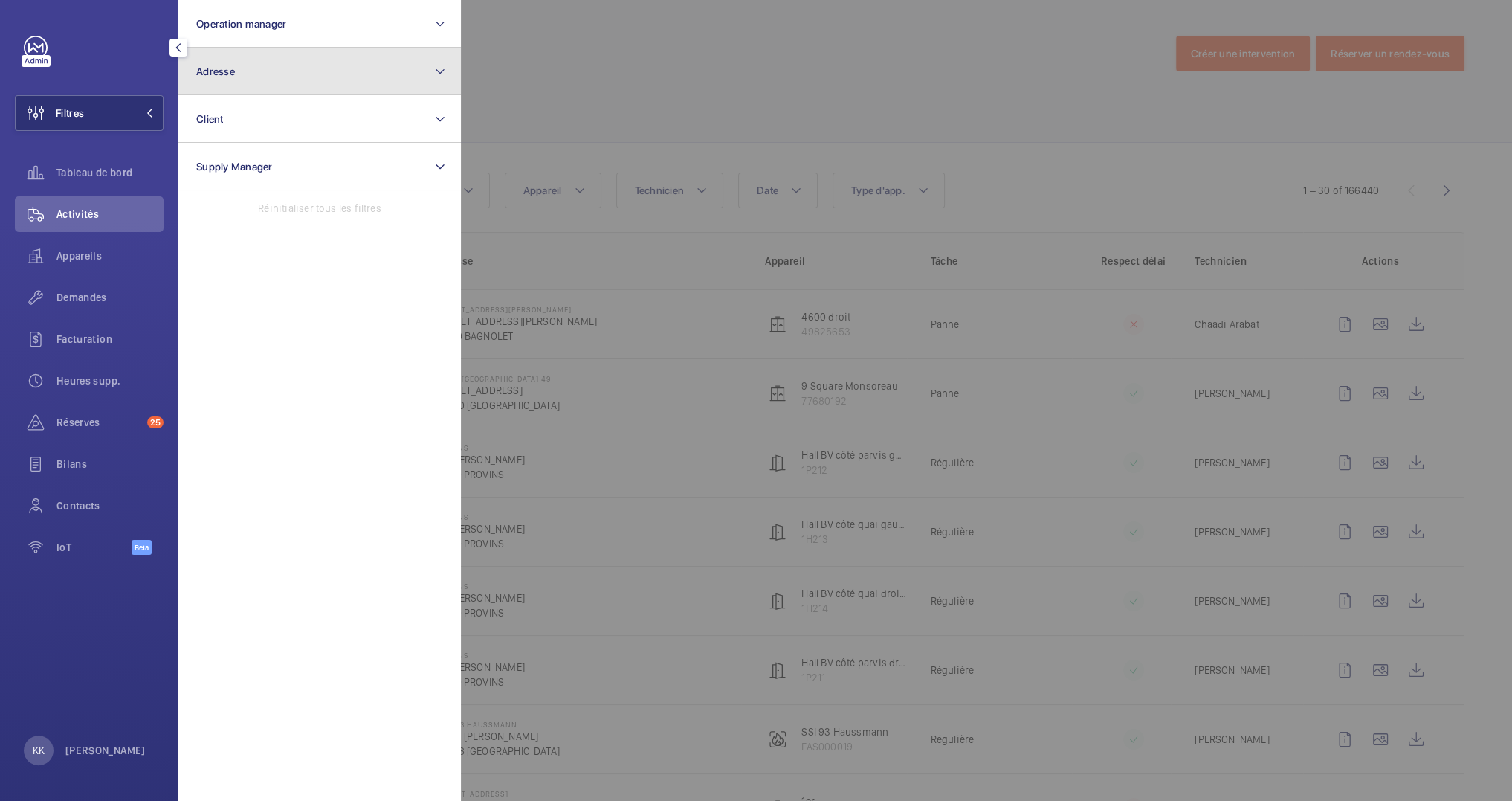
click at [262, 64] on button "Adresse" at bounding box center [319, 71] width 283 height 48
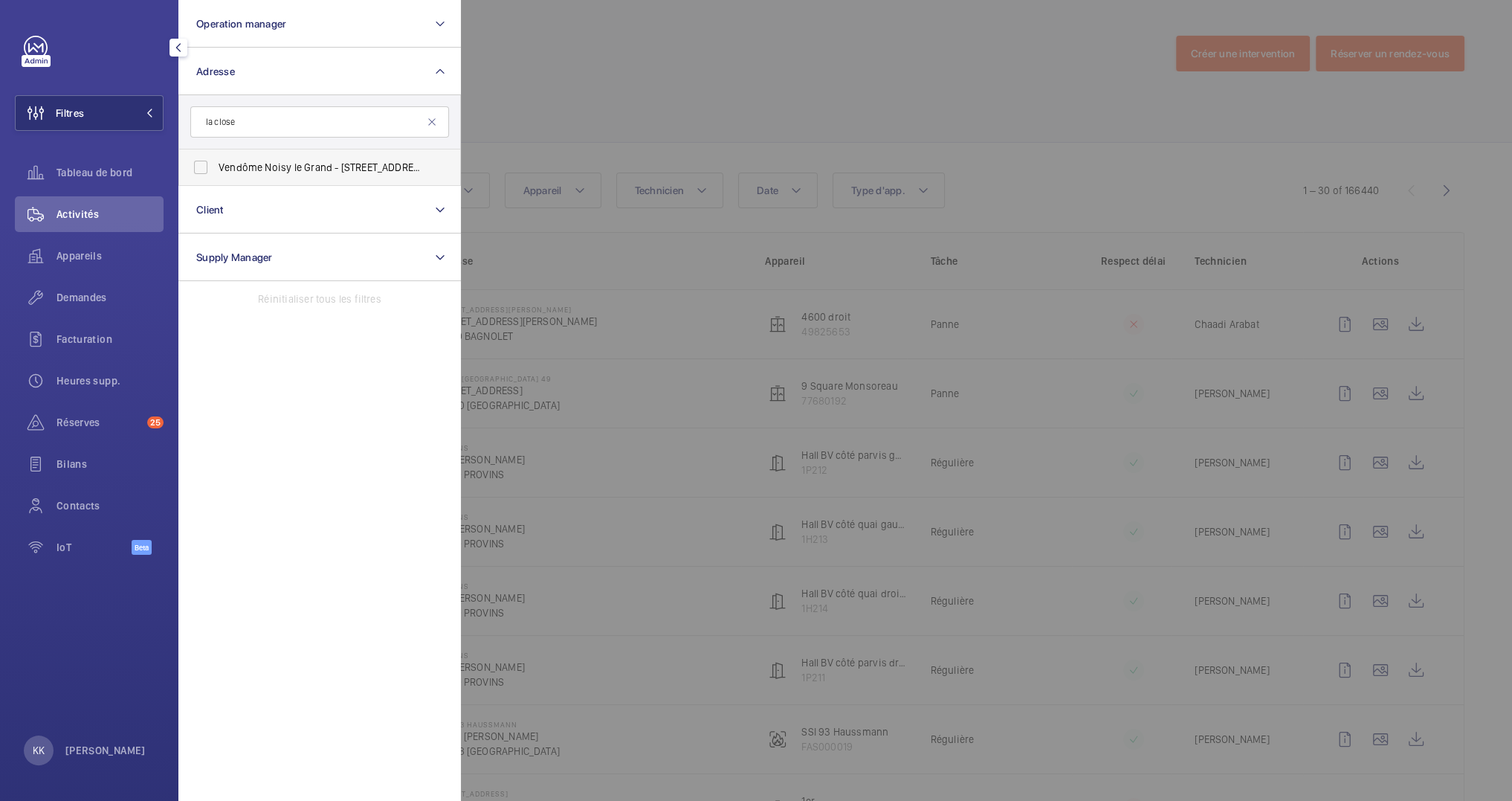
type input "la close"
click at [373, 172] on span "Vendôme Noisy le Grand - [STREET_ADDRESS]" at bounding box center [321, 167] width 204 height 15
click at [216, 172] on input "Vendôme Noisy le Grand - [STREET_ADDRESS]" at bounding box center [201, 167] width 30 height 30
click at [278, 167] on span "Vendôme Noisy le Grand - [STREET_ADDRESS]" at bounding box center [321, 167] width 204 height 15
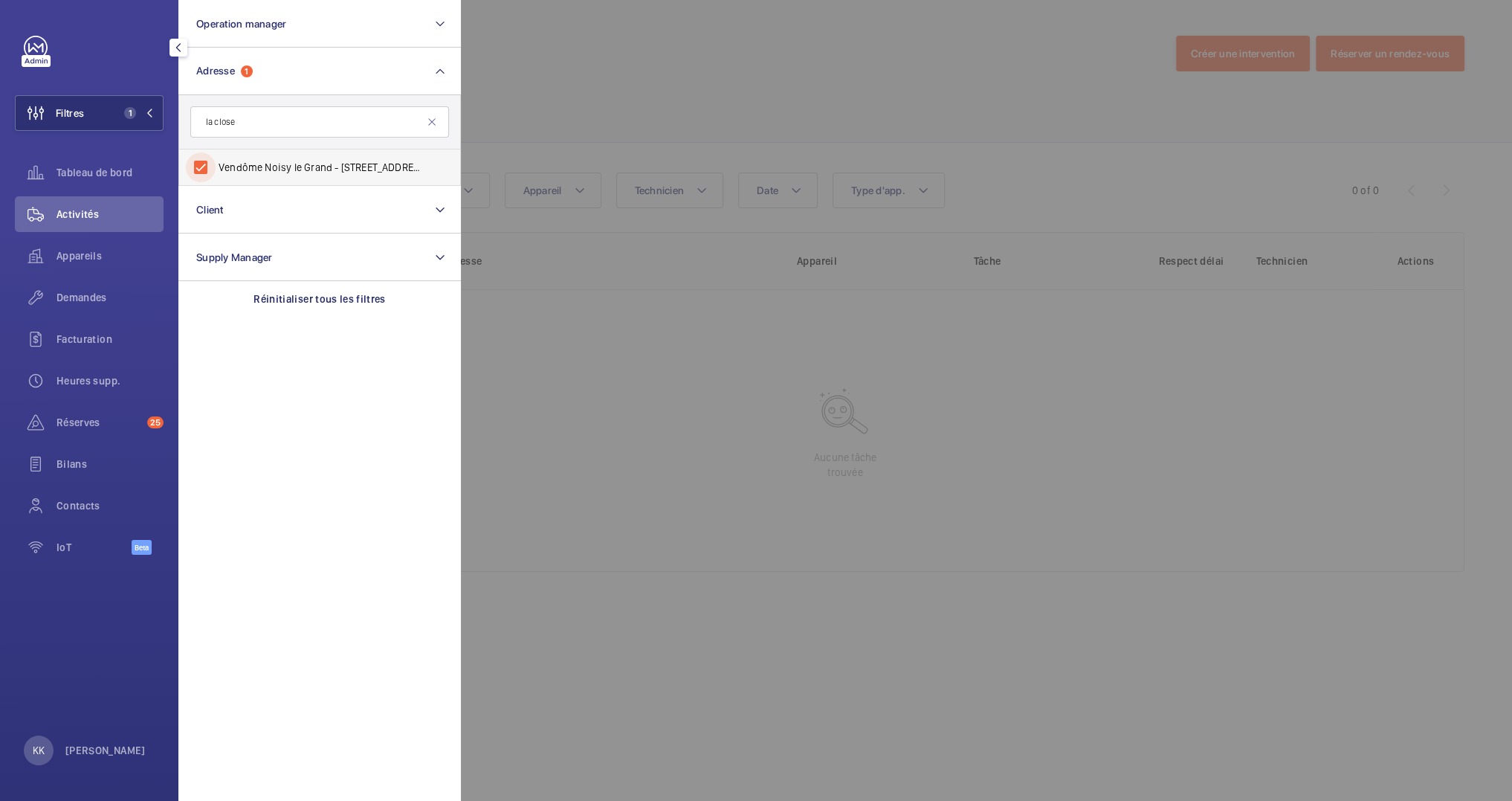
click at [216, 167] on input "Vendôme Noisy le Grand - [STREET_ADDRESS]" at bounding box center [201, 167] width 30 height 30
checkbox input "false"
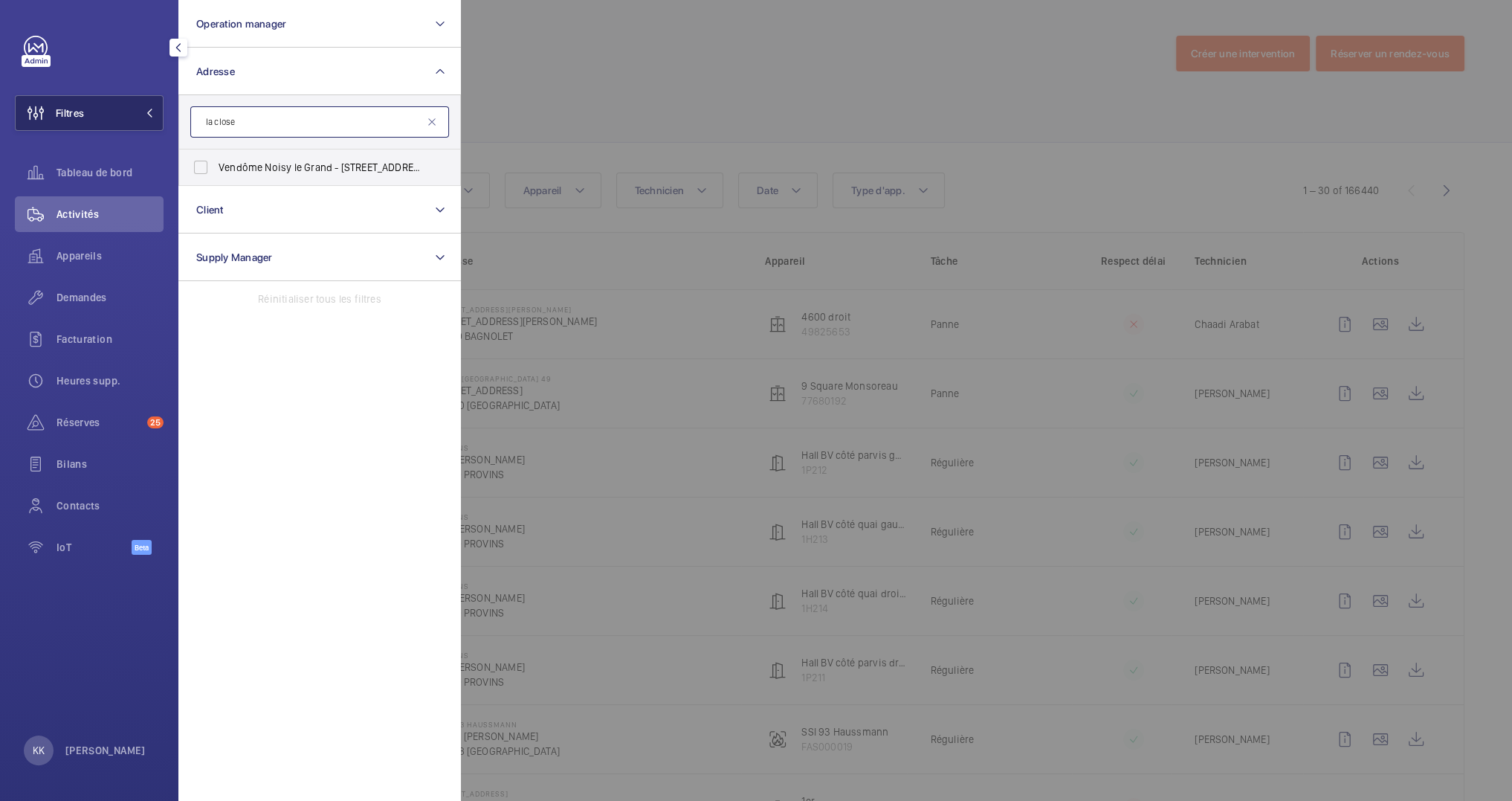
drag, startPoint x: 254, startPoint y: 121, endPoint x: 147, endPoint y: 119, distance: 107.0
click at [147, 119] on wm-front-sidebar-menu-filter "Filtres Operation manager Adresse la close Vendôme Noisy le Grand - [STREET_ADD…" at bounding box center [89, 113] width 149 height 35
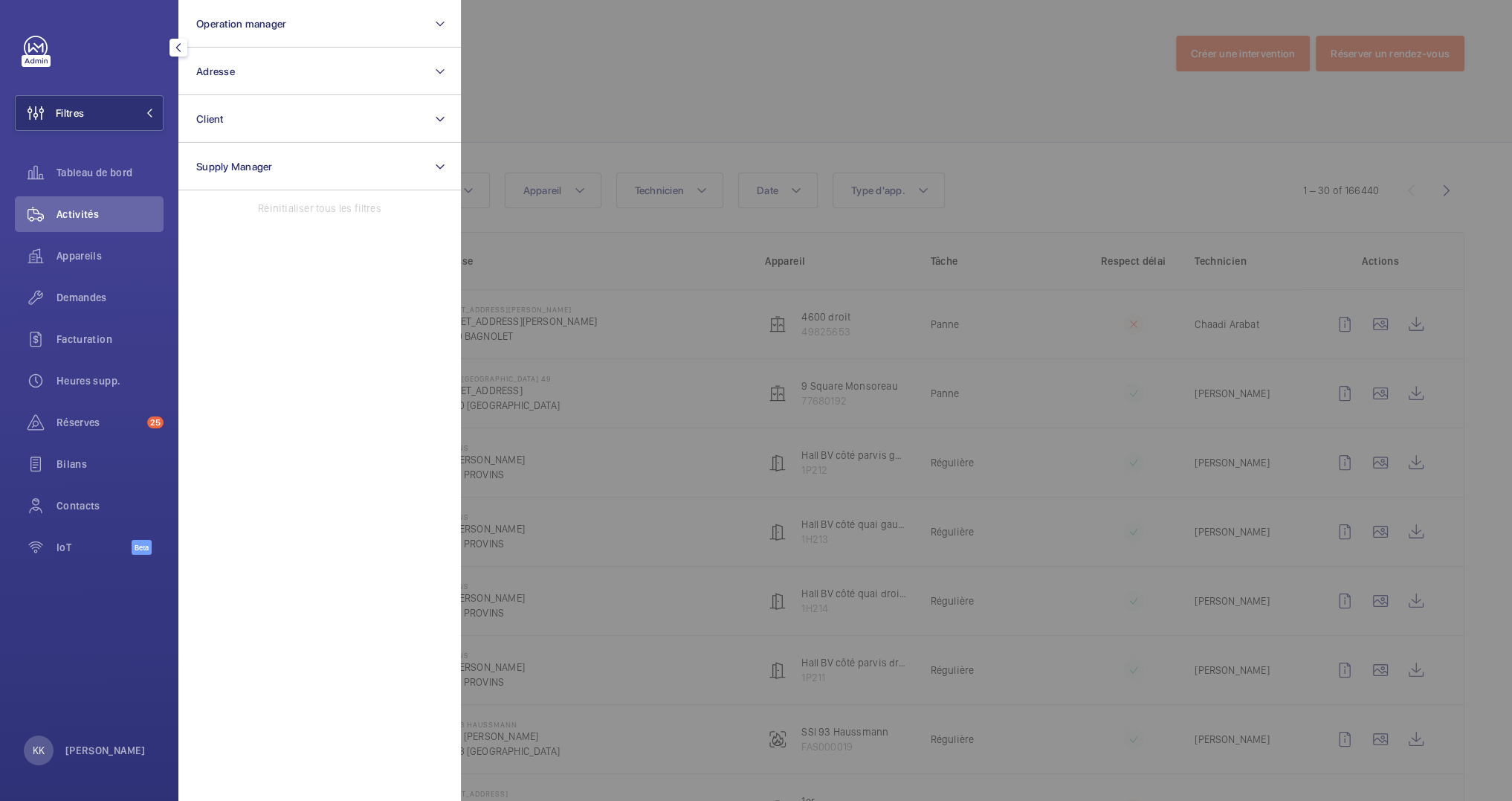
click at [586, 83] on div at bounding box center [1217, 400] width 1512 height 801
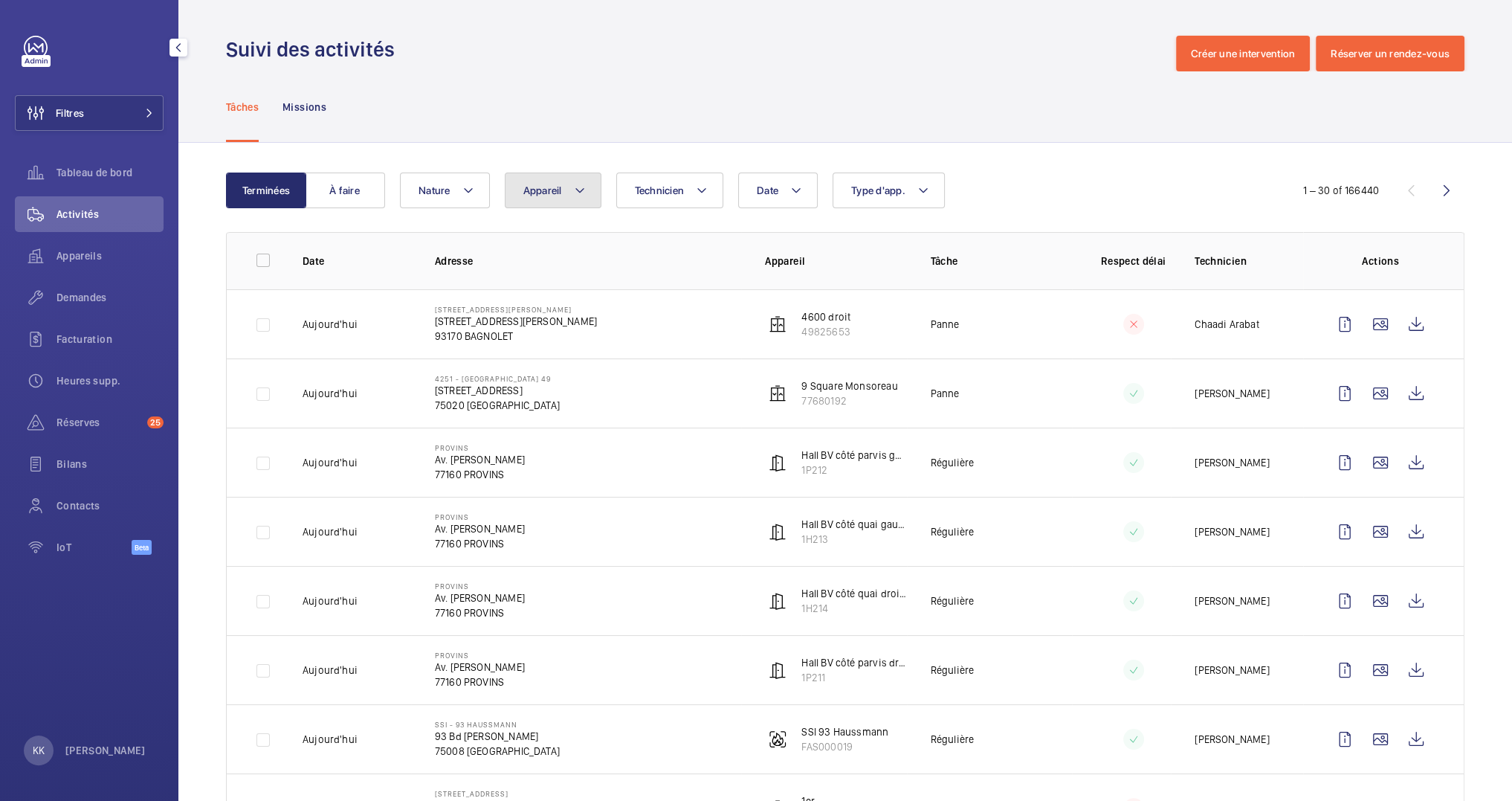
click at [536, 204] on button "Appareil" at bounding box center [553, 190] width 97 height 35
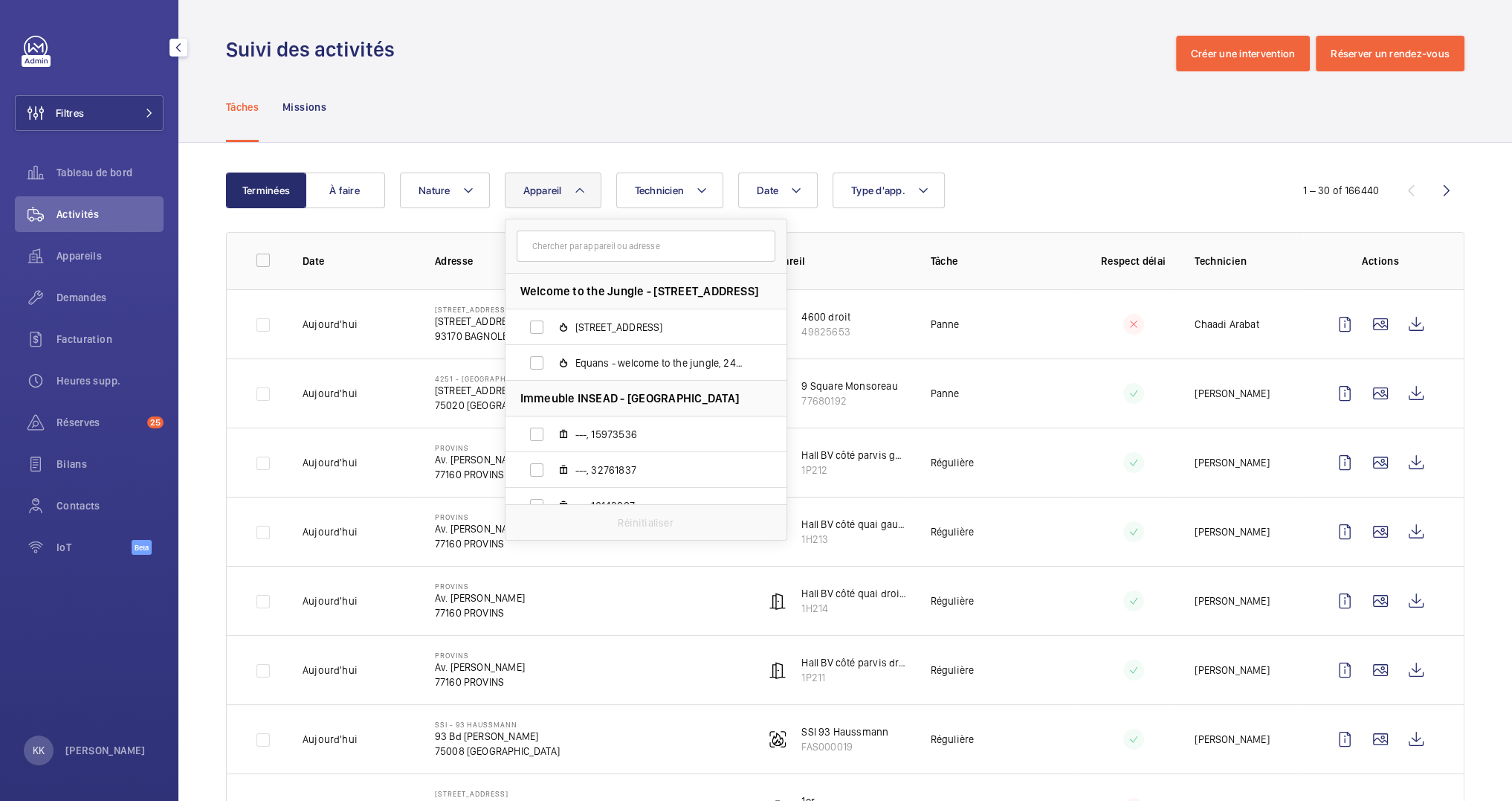
click at [561, 254] on input "text" at bounding box center [646, 246] width 259 height 31
type input "la closerie"
drag, startPoint x: 617, startPoint y: 247, endPoint x: 430, endPoint y: 247, distance: 187.0
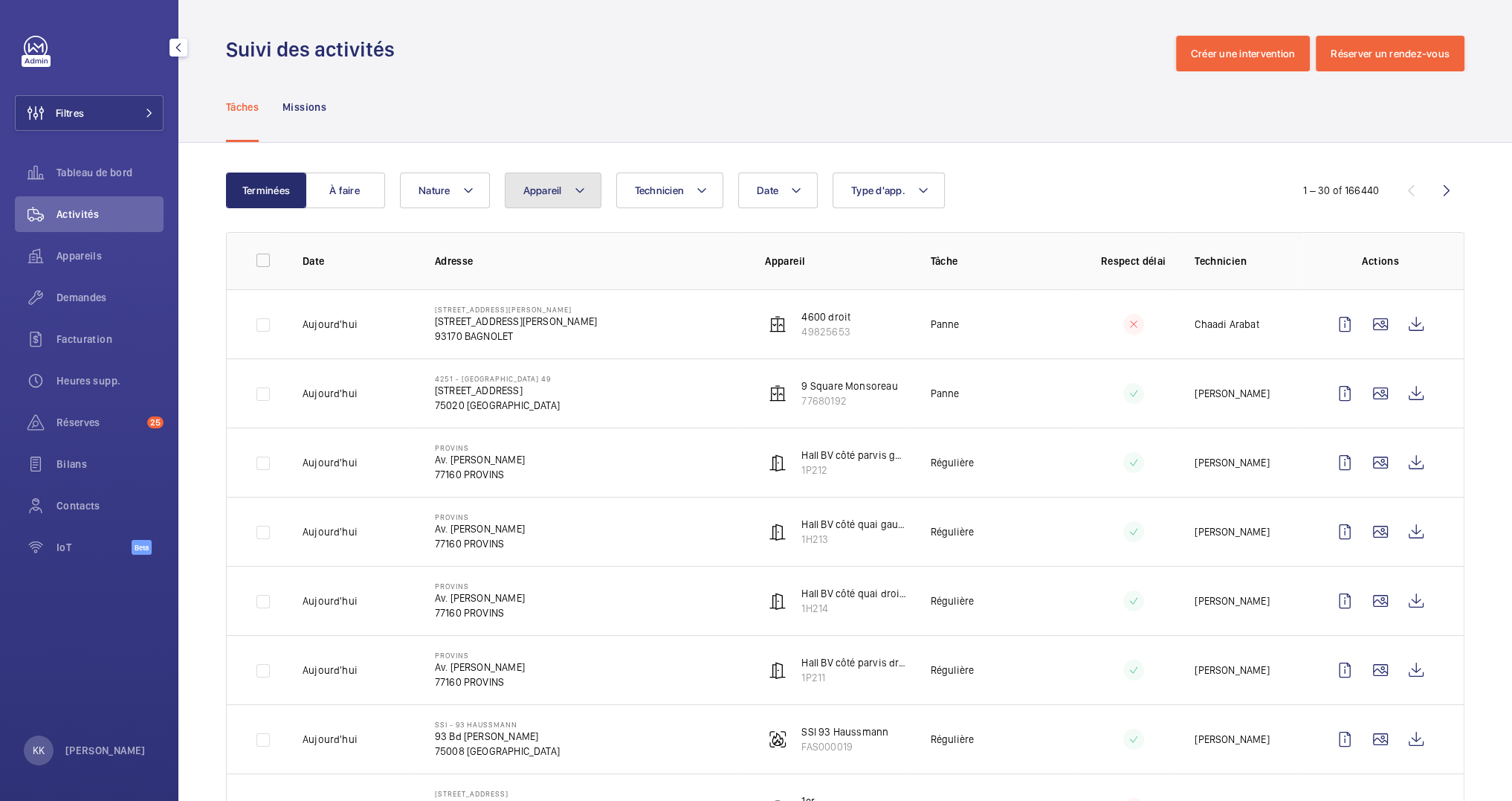
click at [532, 184] on span "Appareil" at bounding box center [543, 189] width 39 height 11
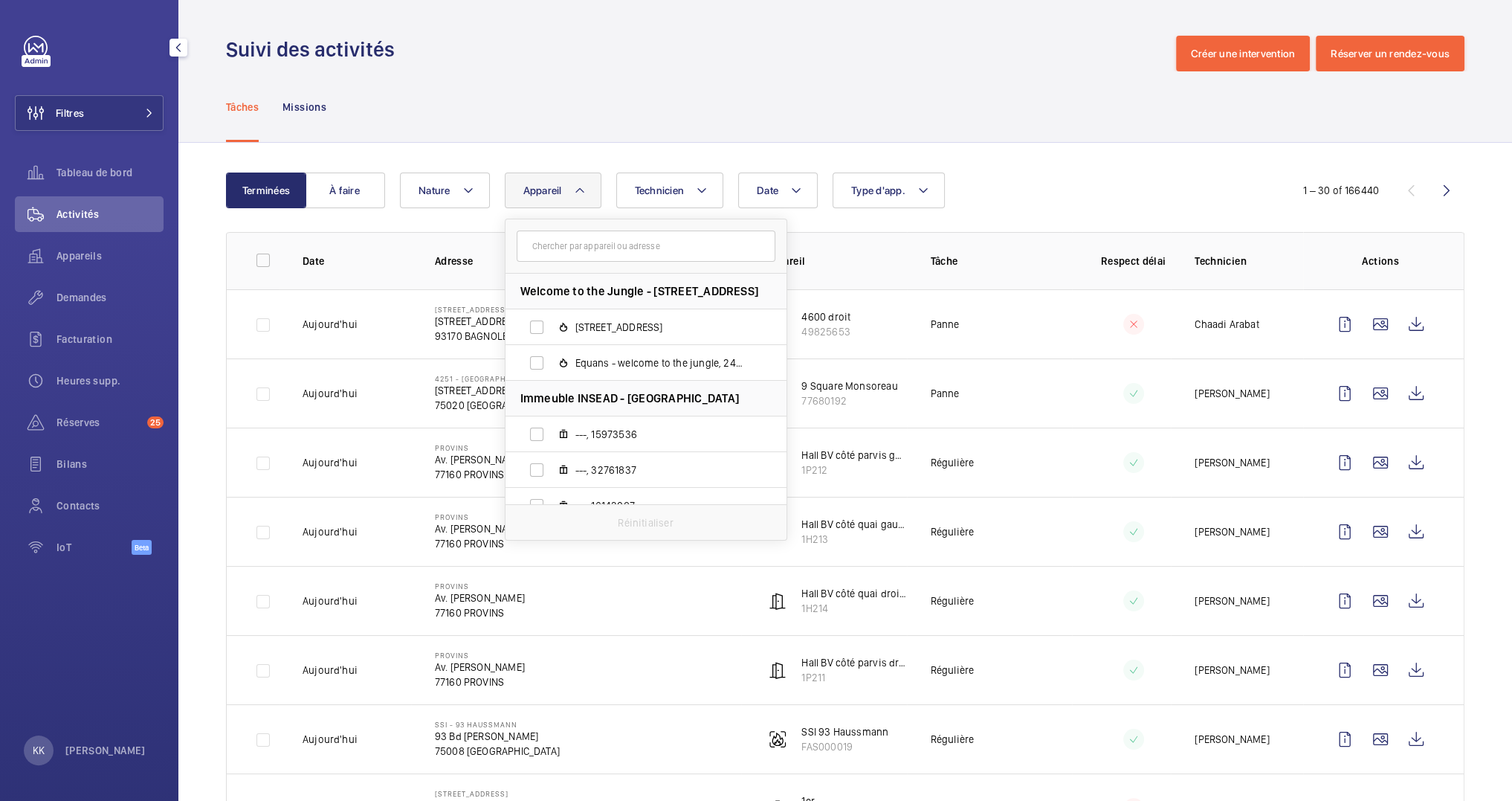
click at [560, 253] on input "text" at bounding box center [646, 246] width 259 height 31
click at [531, 244] on input "text" at bounding box center [646, 246] width 259 height 31
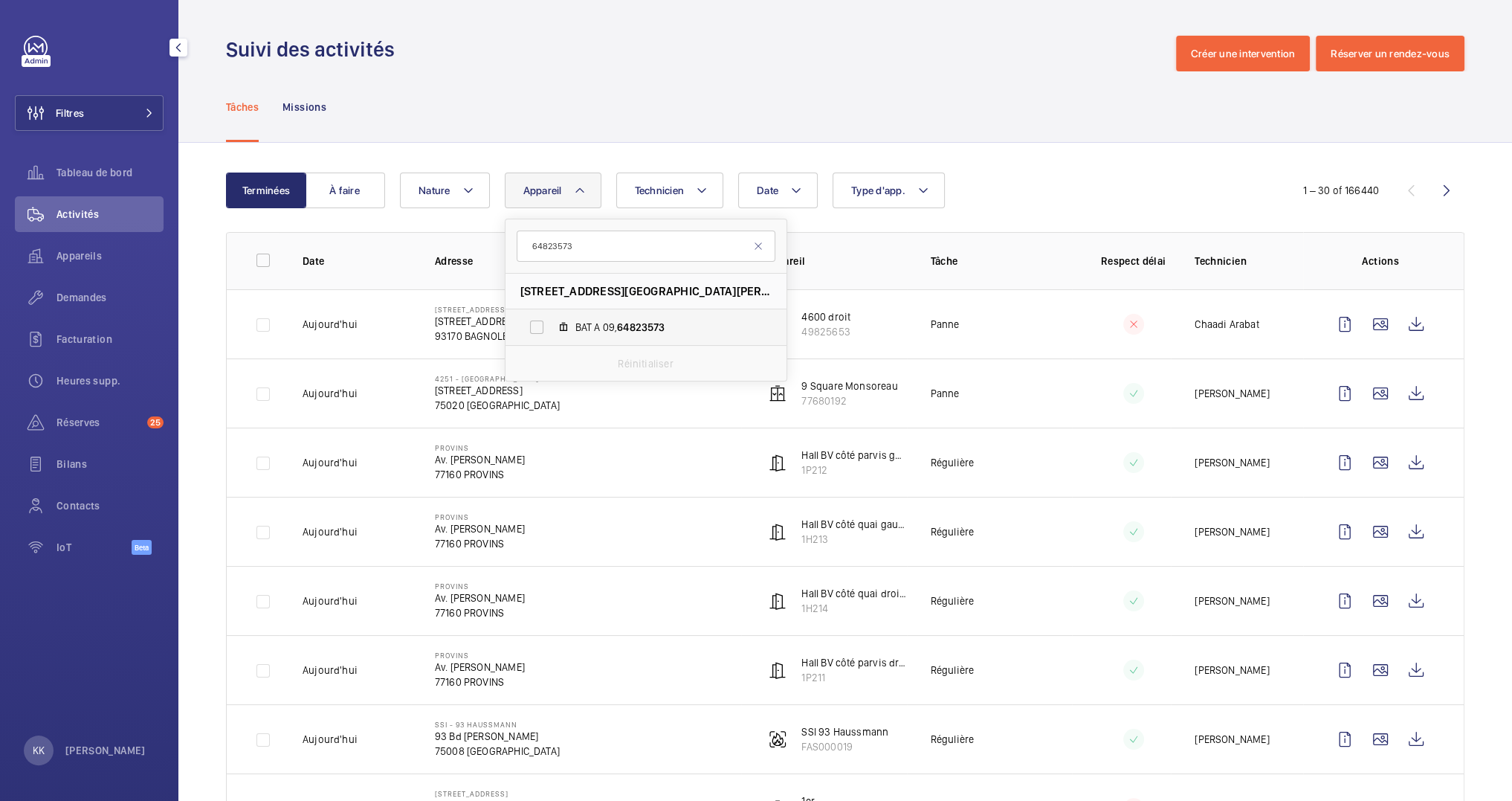
type input "64823573"
click at [592, 333] on span "BAT A 09, 64823573" at bounding box center [662, 327] width 173 height 15
click at [552, 333] on input "BAT A 09, 64823573" at bounding box center [537, 327] width 30 height 30
checkbox input "true"
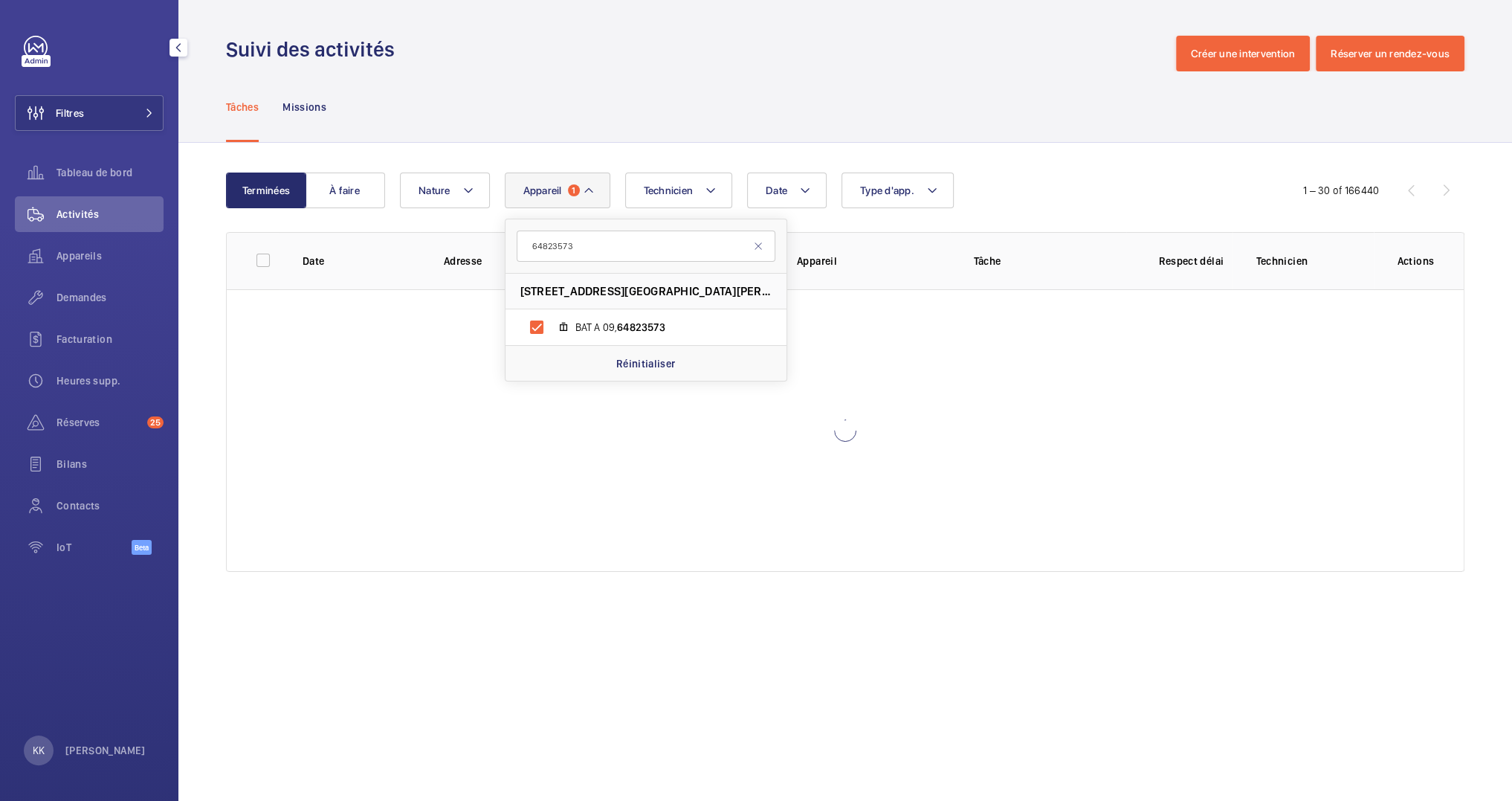
click at [615, 64] on div "Suivi des activités Créer une intervention Réserver un rendez-vous" at bounding box center [844, 53] width 1238 height 35
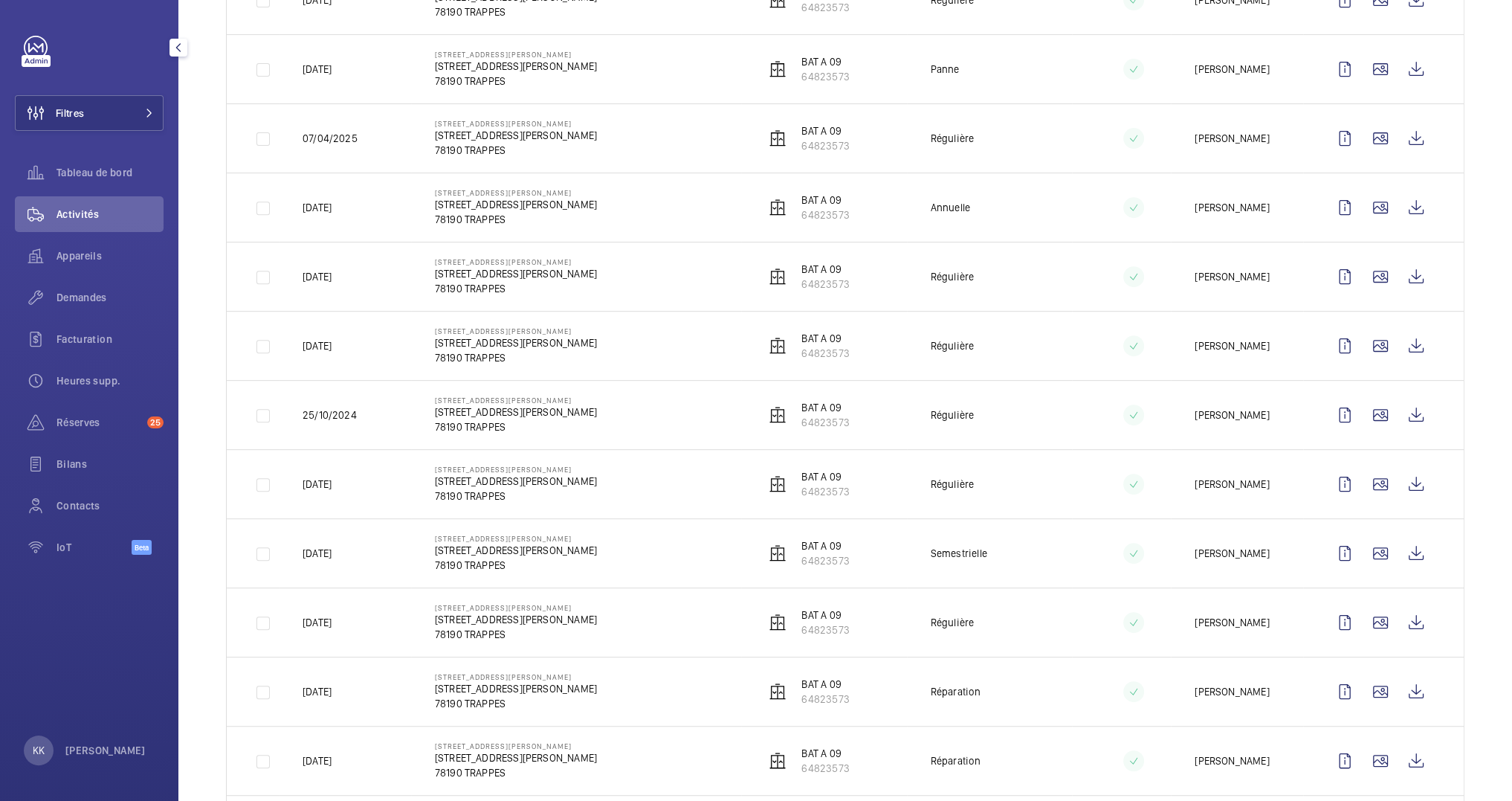
scroll to position [722, 0]
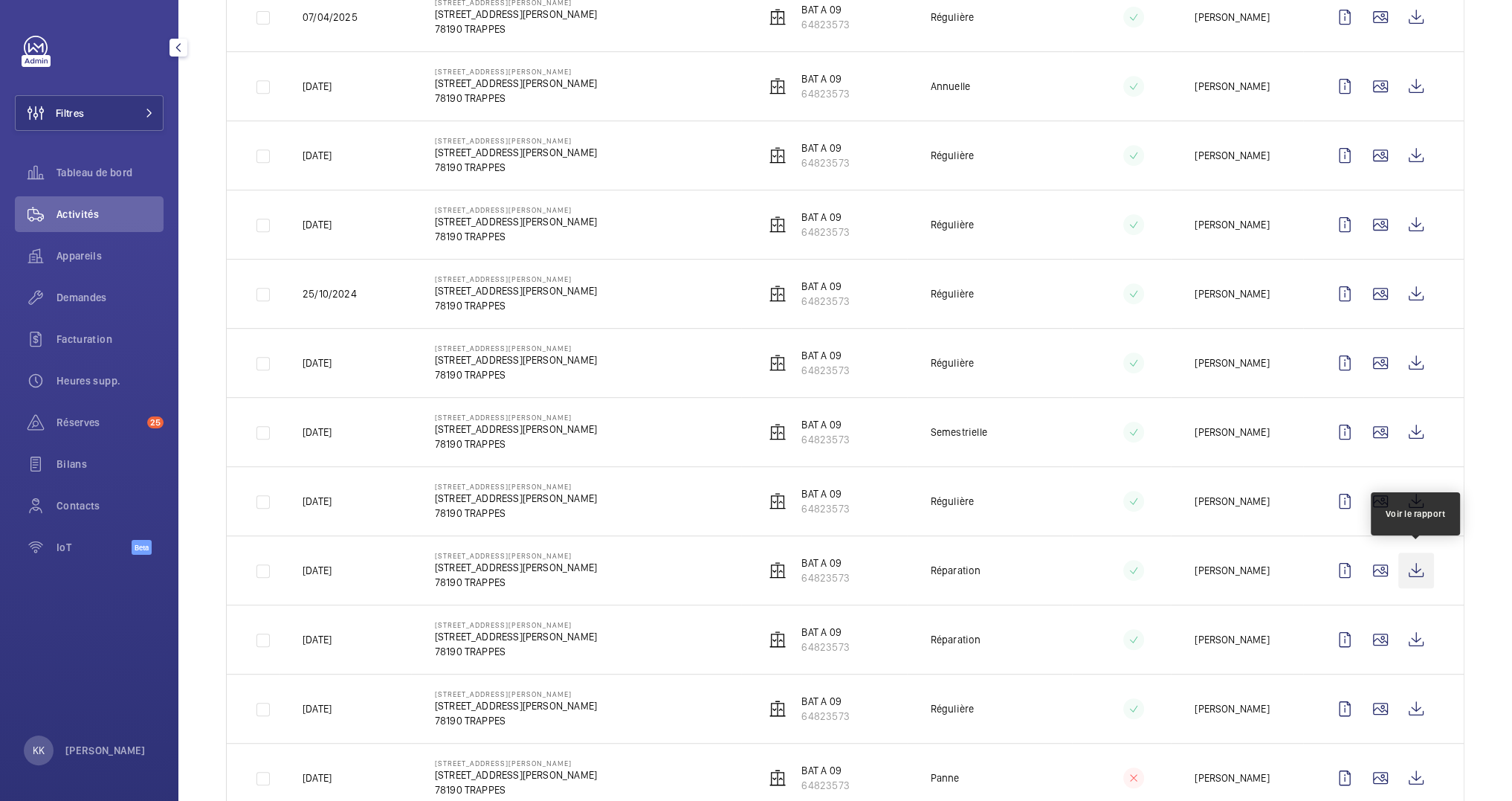
click at [1415, 568] on wm-front-icon-button at bounding box center [1416, 570] width 35 height 35
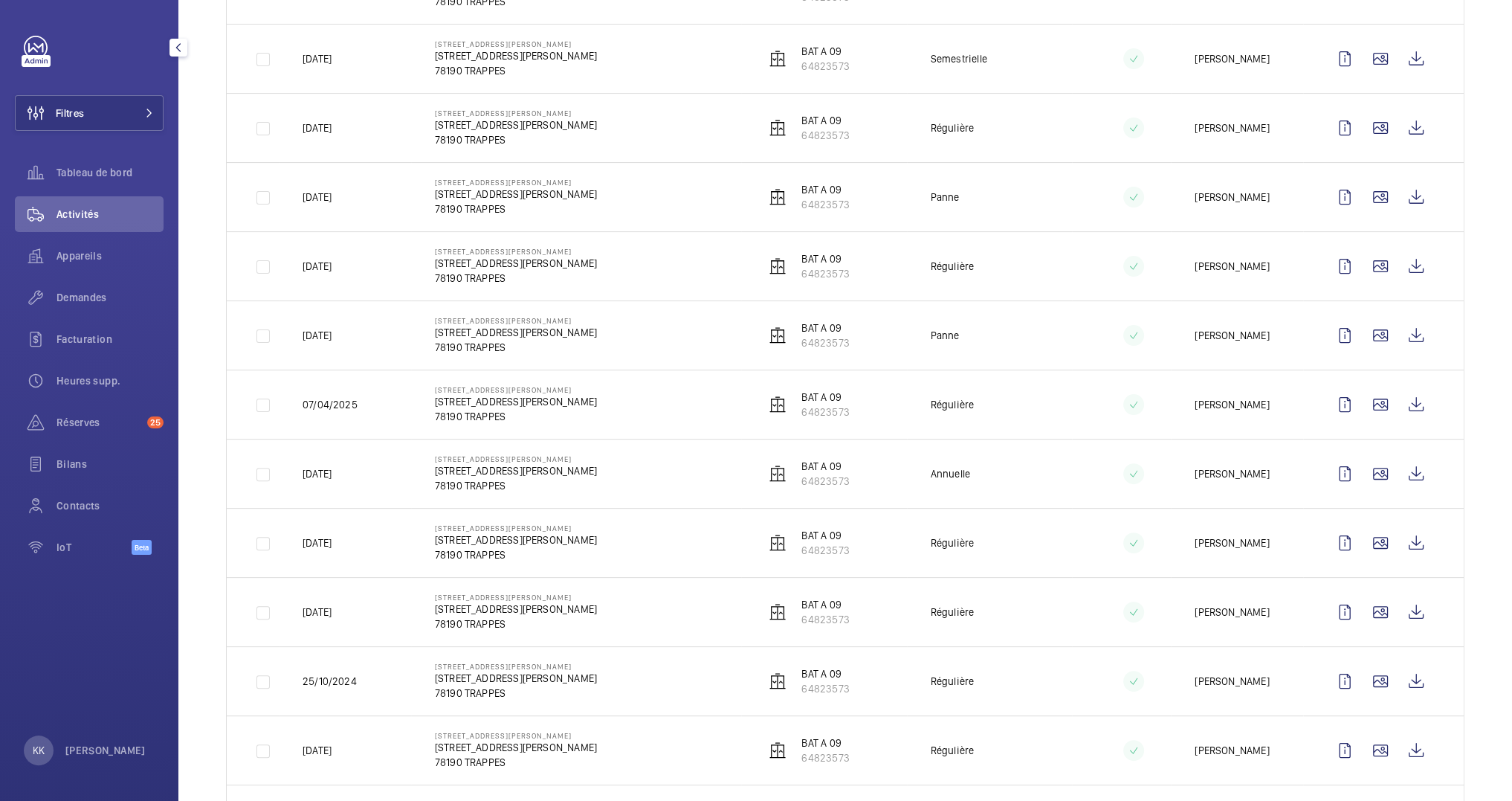
scroll to position [333, 0]
click at [1420, 333] on wm-front-icon-button at bounding box center [1416, 337] width 35 height 35
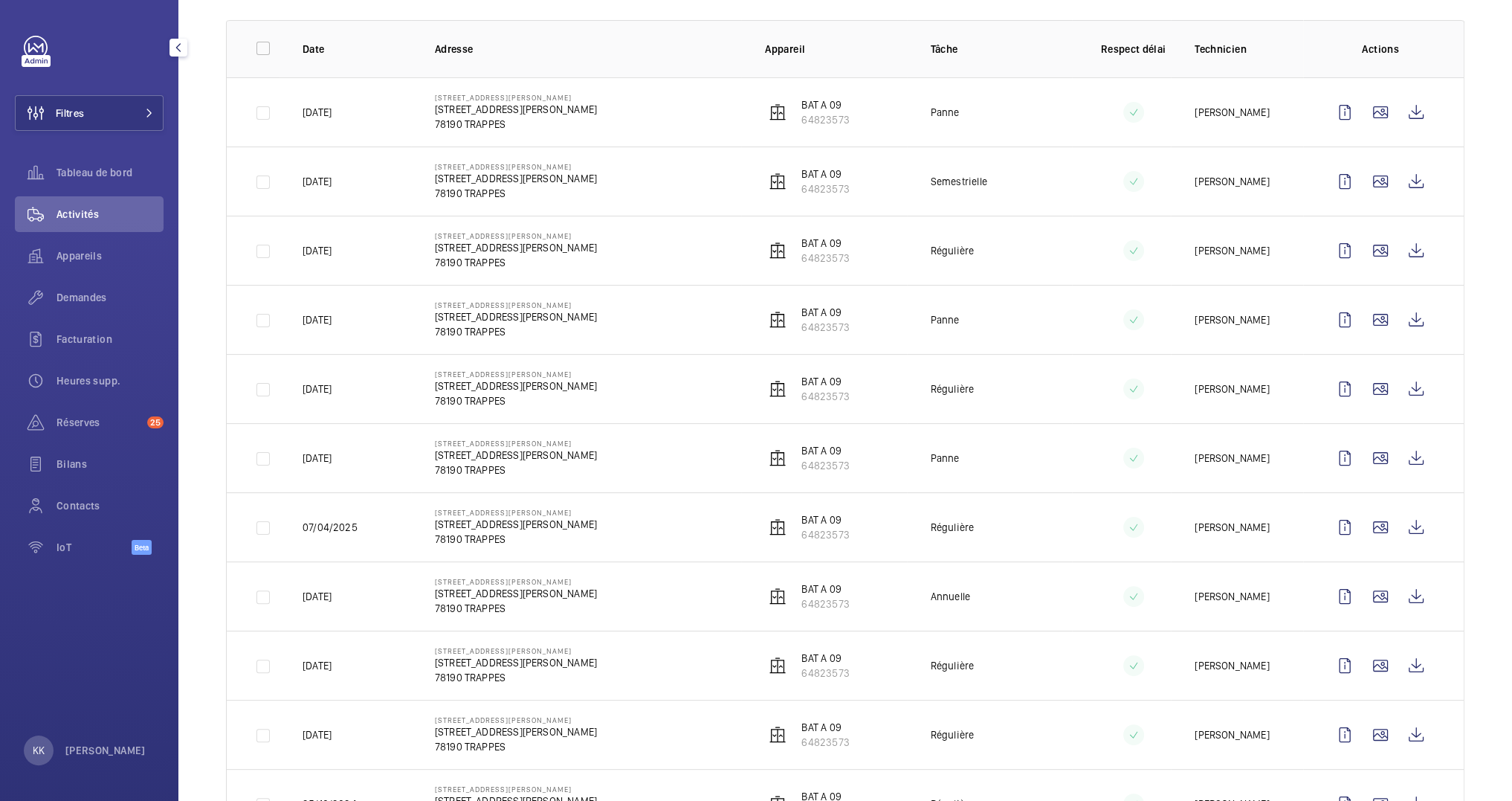
scroll to position [196, 0]
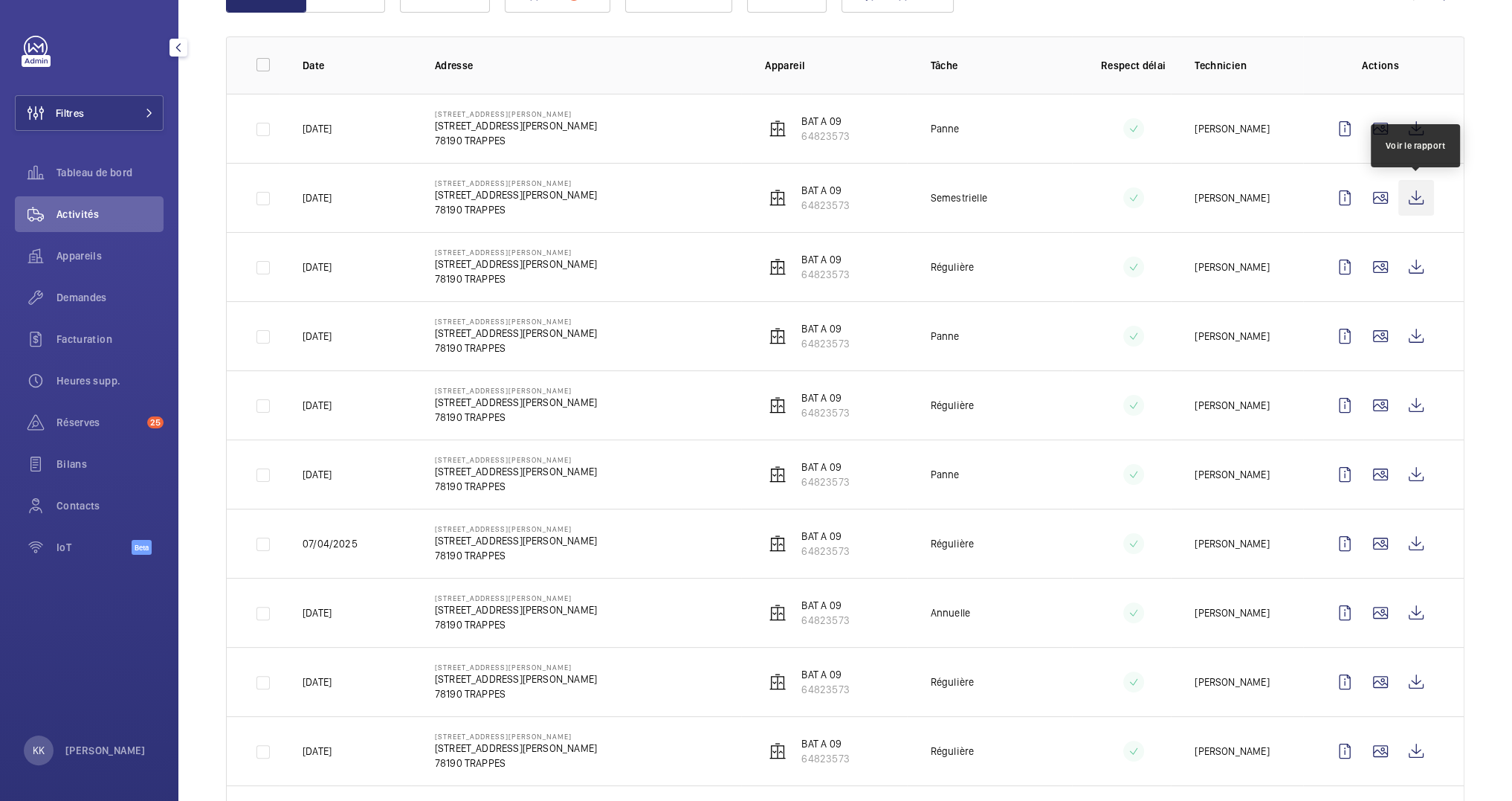
click at [1420, 204] on wm-front-icon-button at bounding box center [1416, 197] width 35 height 35
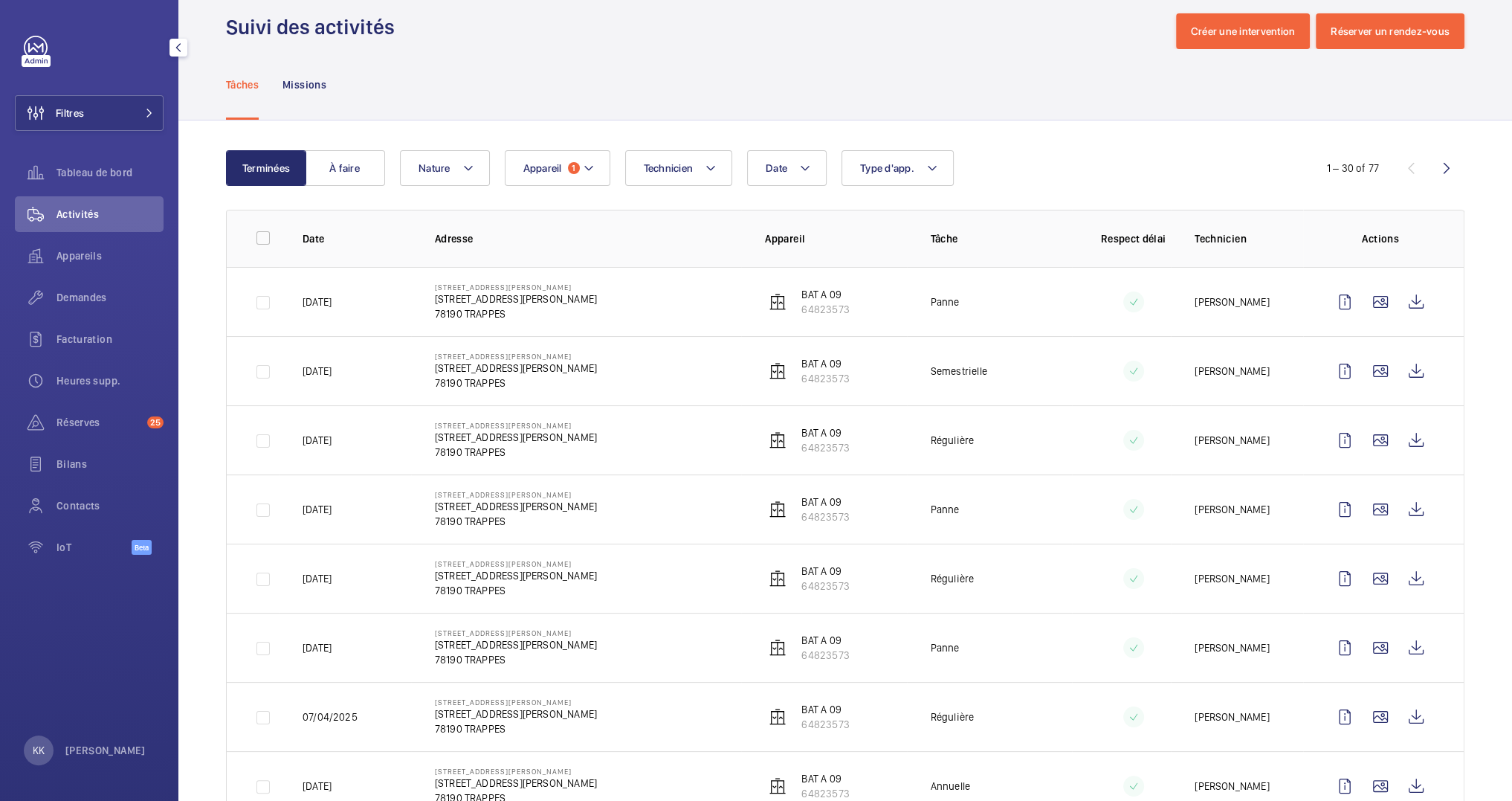
scroll to position [0, 0]
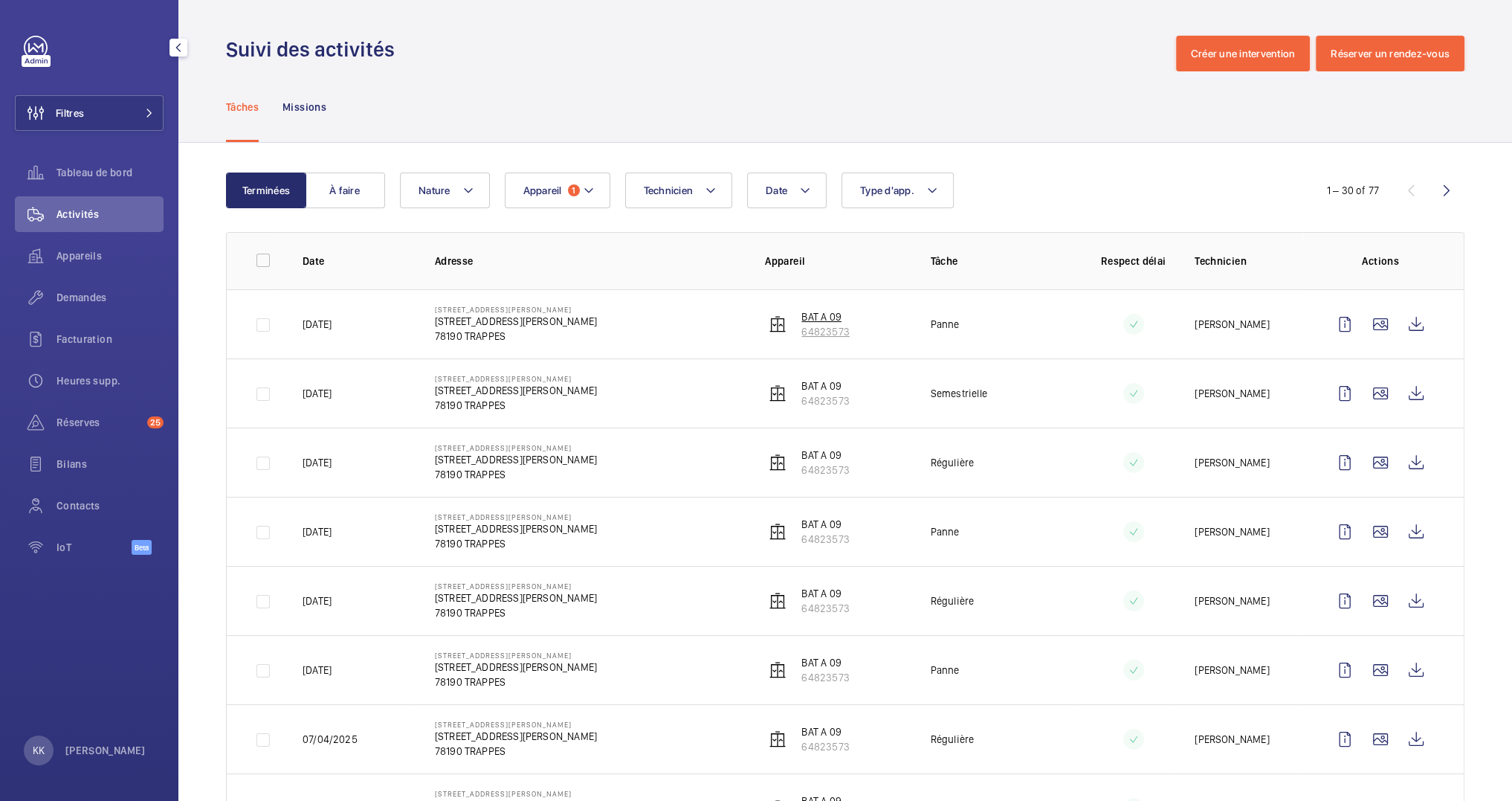
drag, startPoint x: 888, startPoint y: 335, endPoint x: 796, endPoint y: 331, distance: 92.1
click at [796, 331] on td "BAT A 09 64823573" at bounding box center [823, 323] width 165 height 69
copy p "64823573"
